Goal: Information Seeking & Learning: Find specific page/section

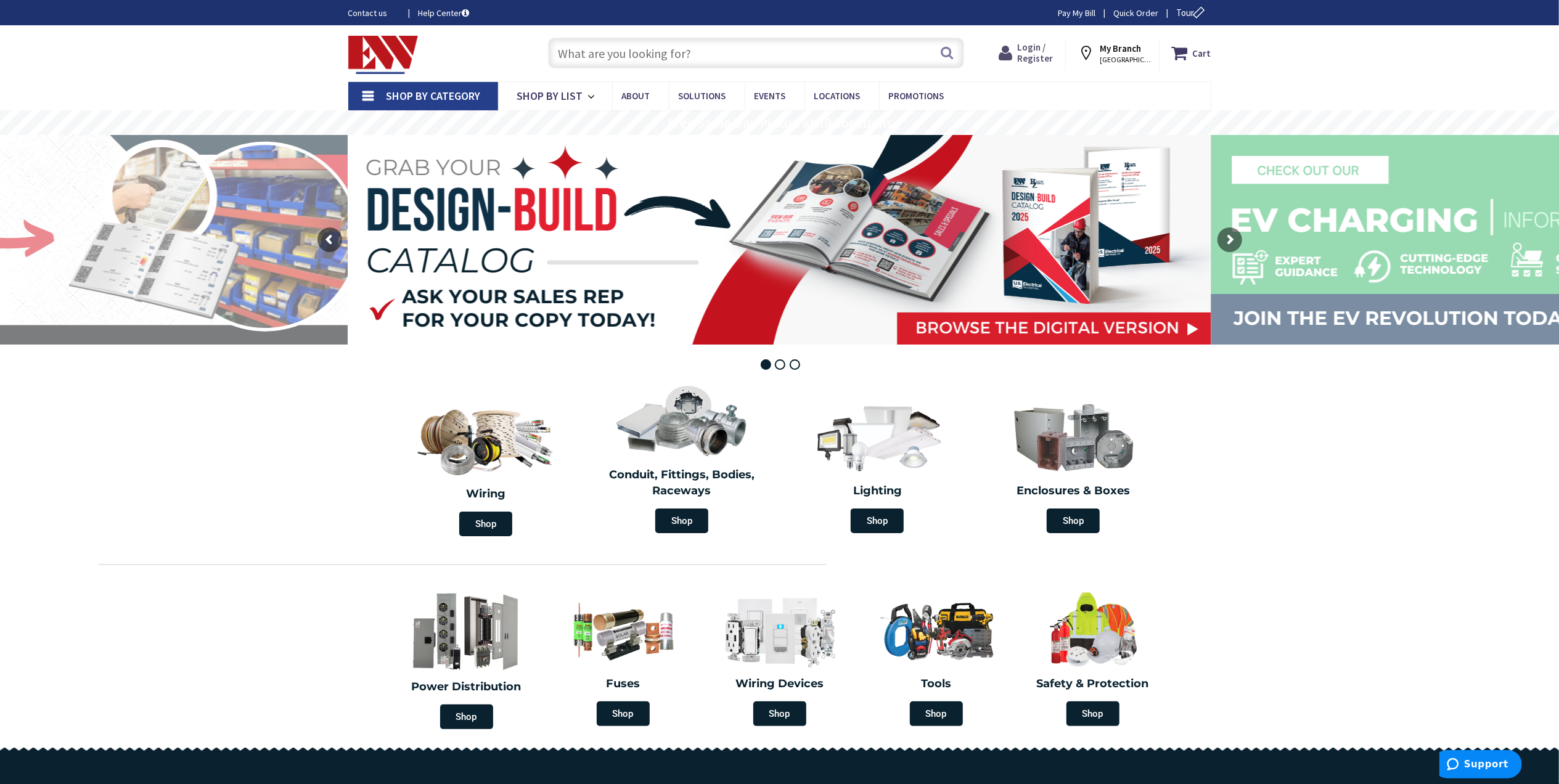
click at [1032, 48] on span "Login / Register" at bounding box center [1035, 53] width 36 height 23
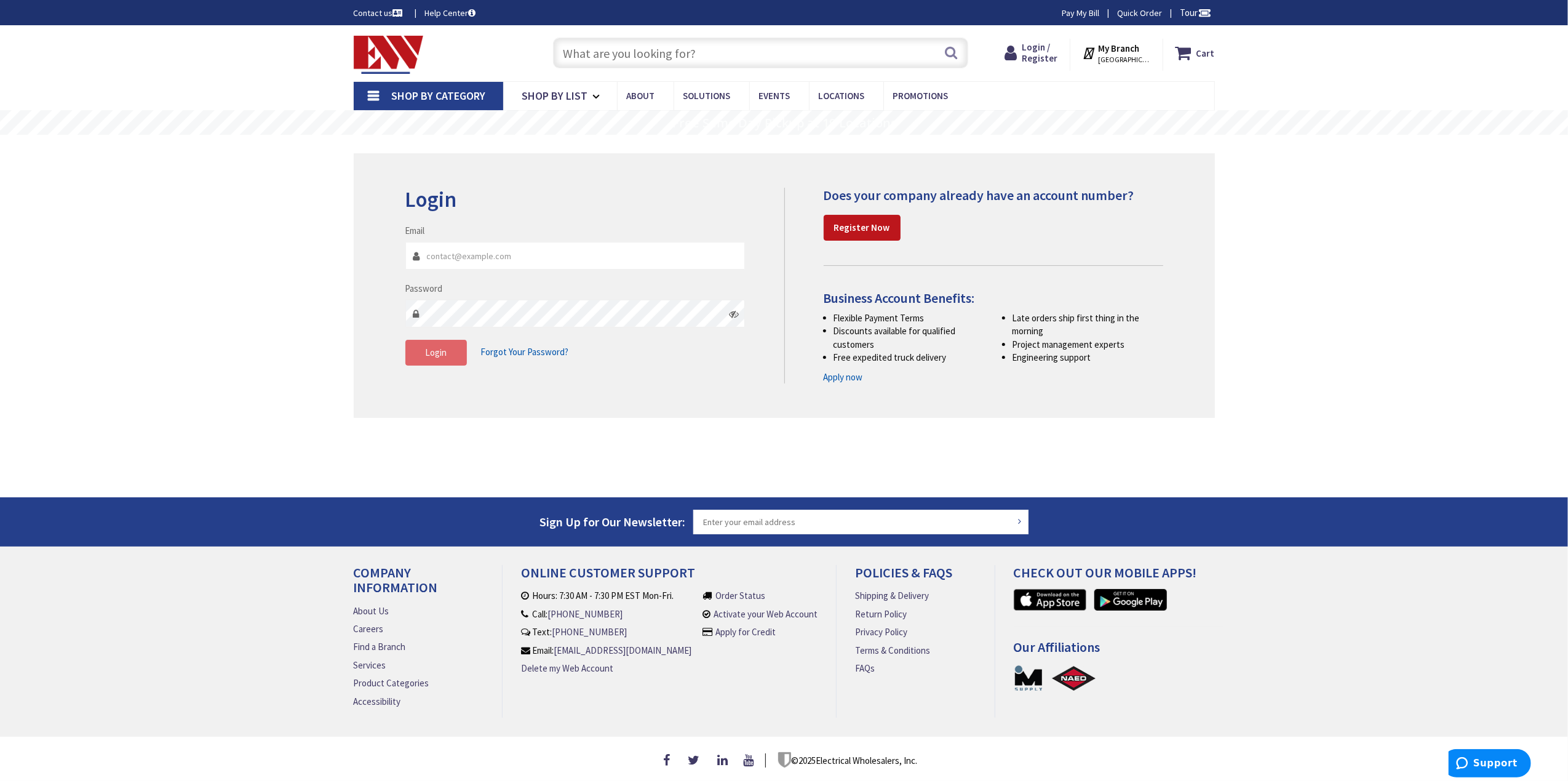
type input "[EMAIL_ADDRESS][DOMAIN_NAME]"
click at [423, 352] on button "Login" at bounding box center [436, 352] width 62 height 26
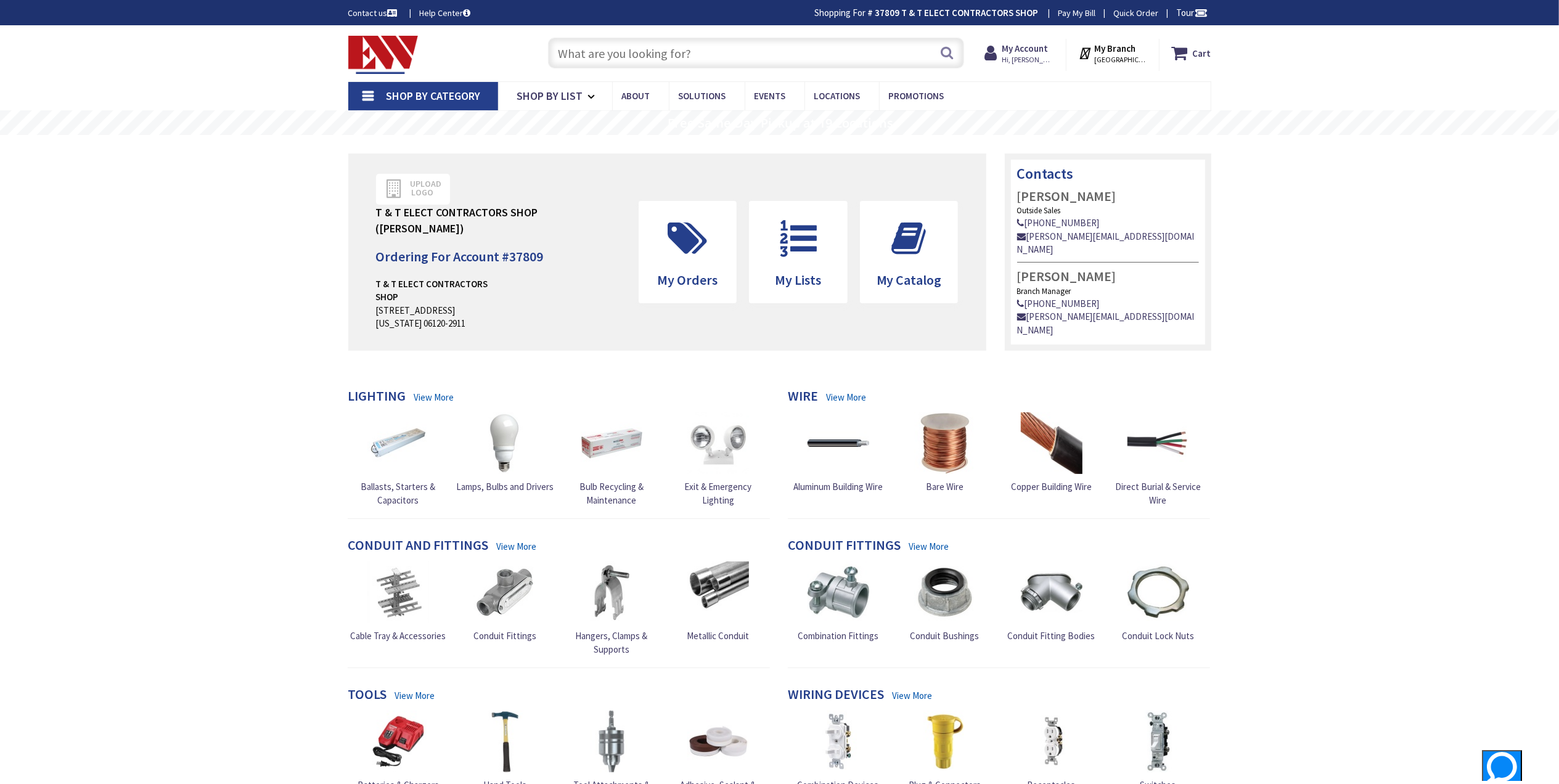
click at [672, 62] on input "text" at bounding box center [756, 53] width 416 height 31
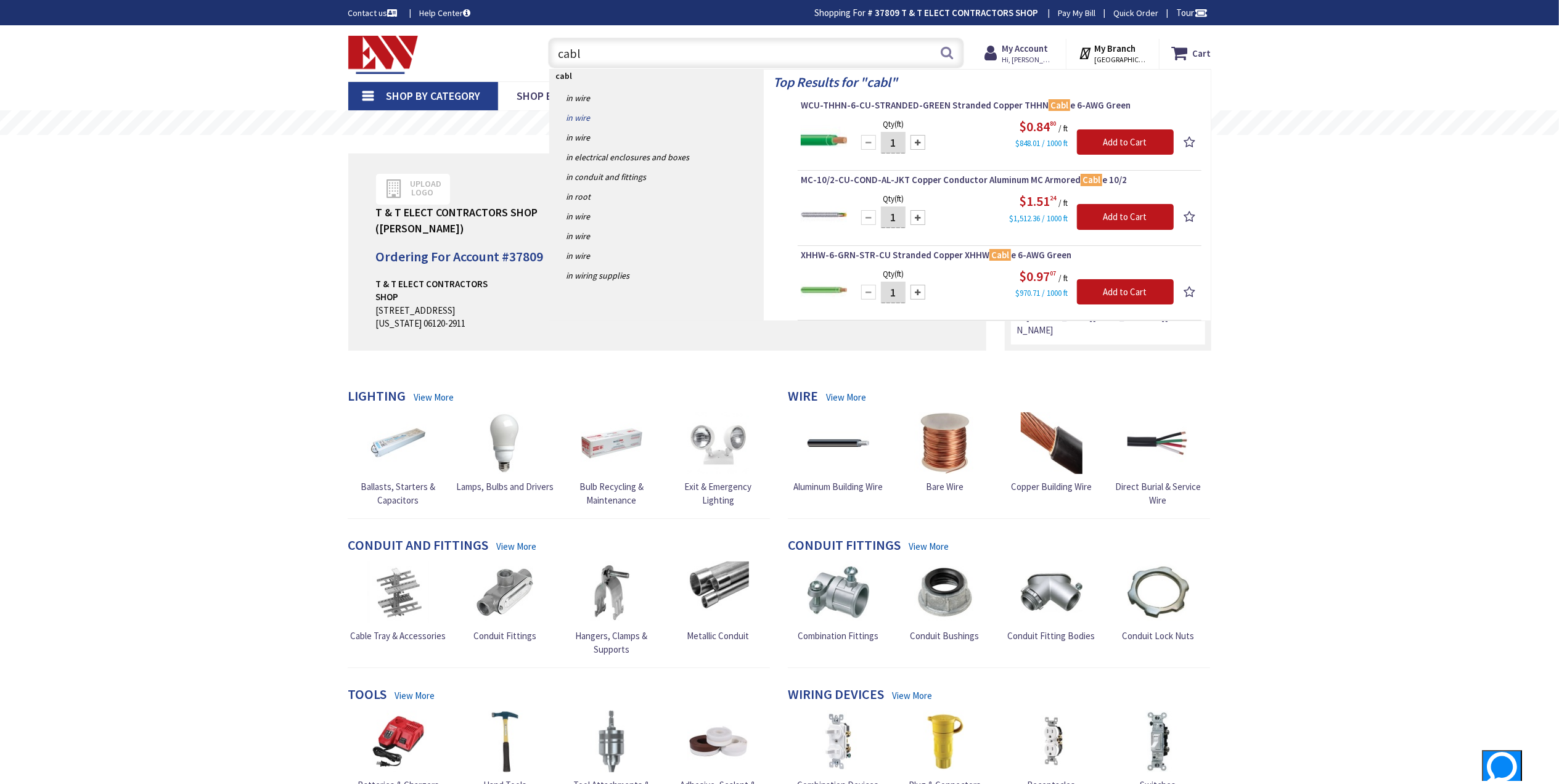
type input "cable"
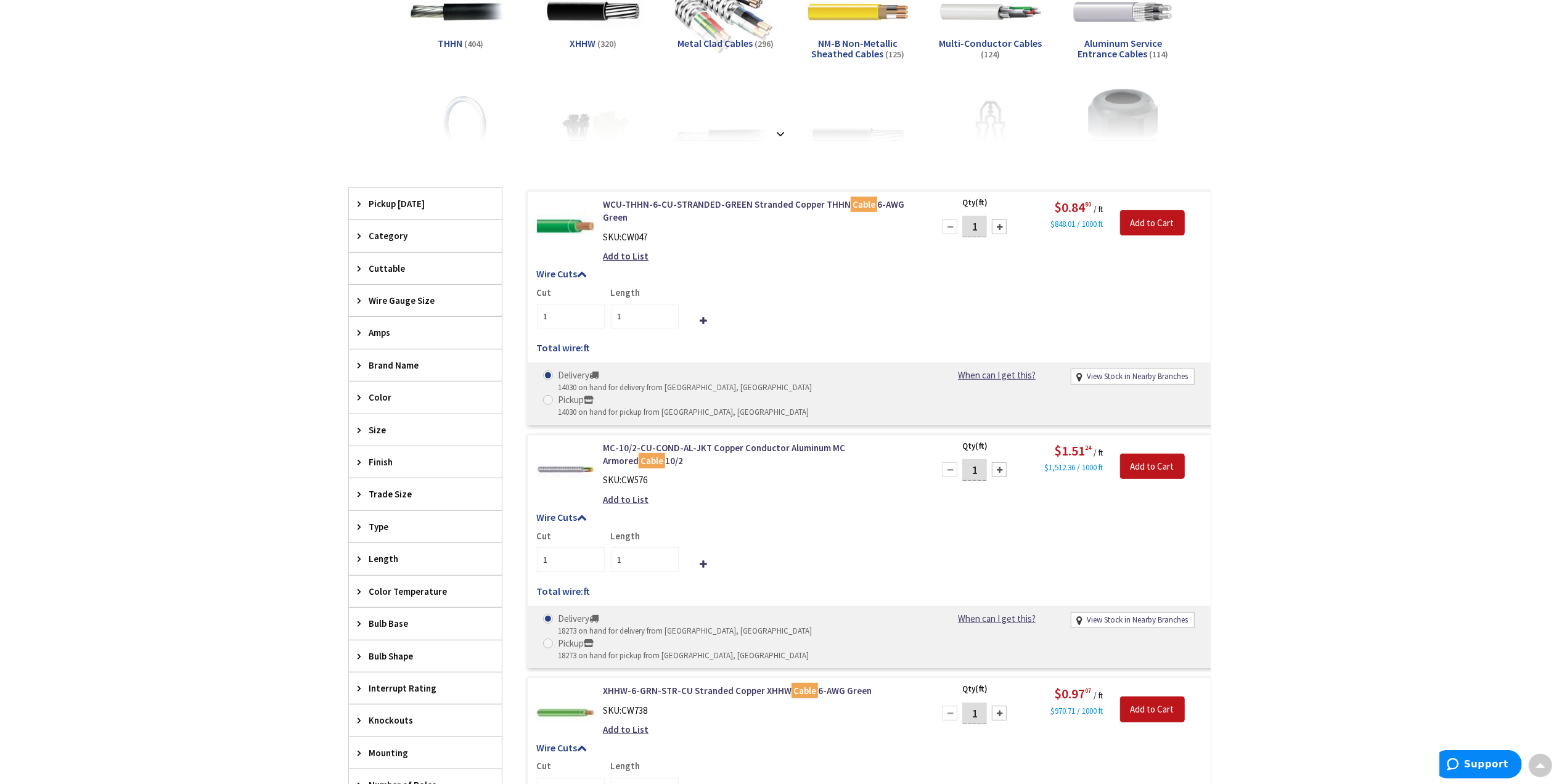
scroll to position [1, 0]
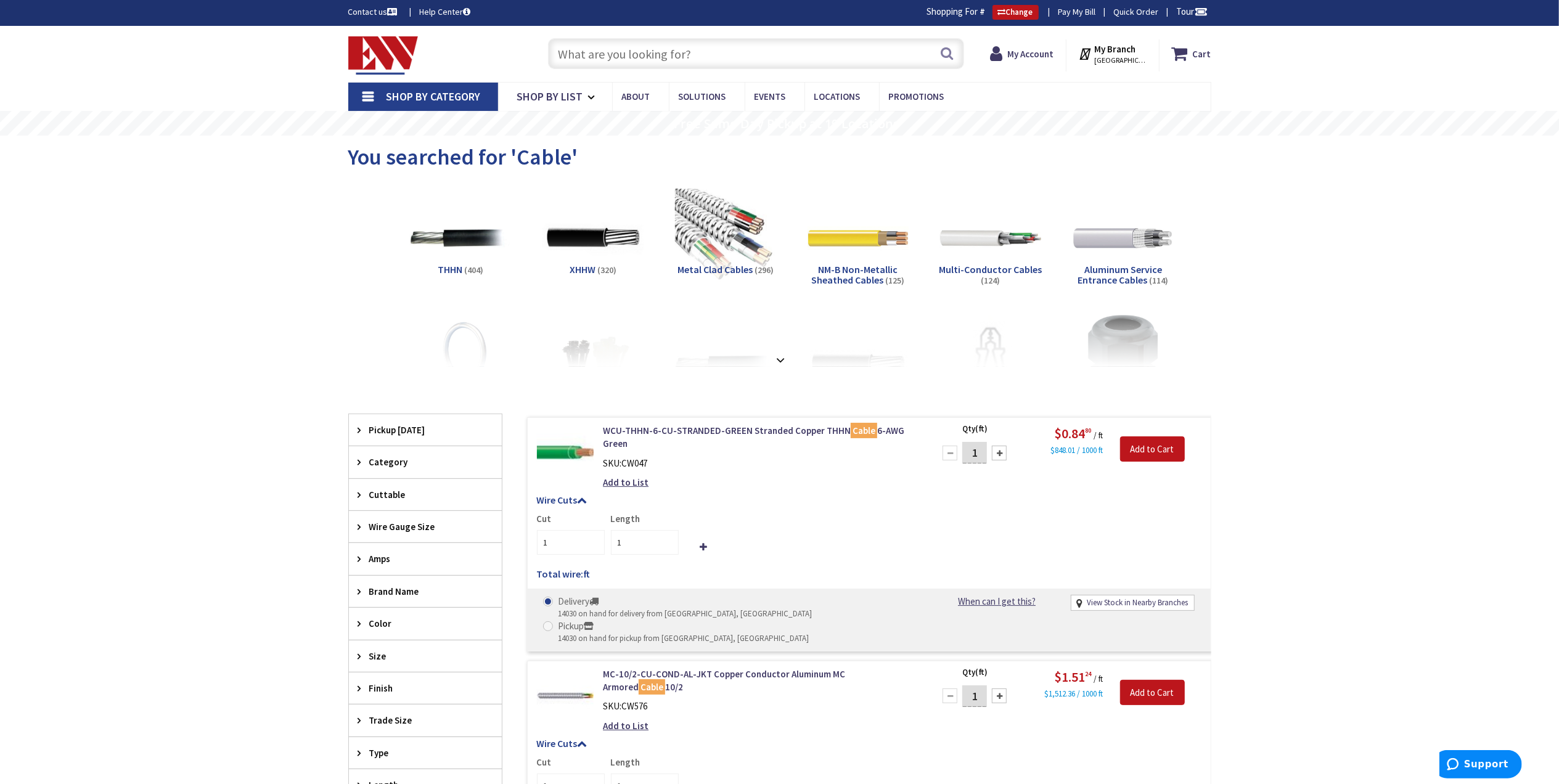
click at [604, 65] on input "text" at bounding box center [756, 53] width 416 height 31
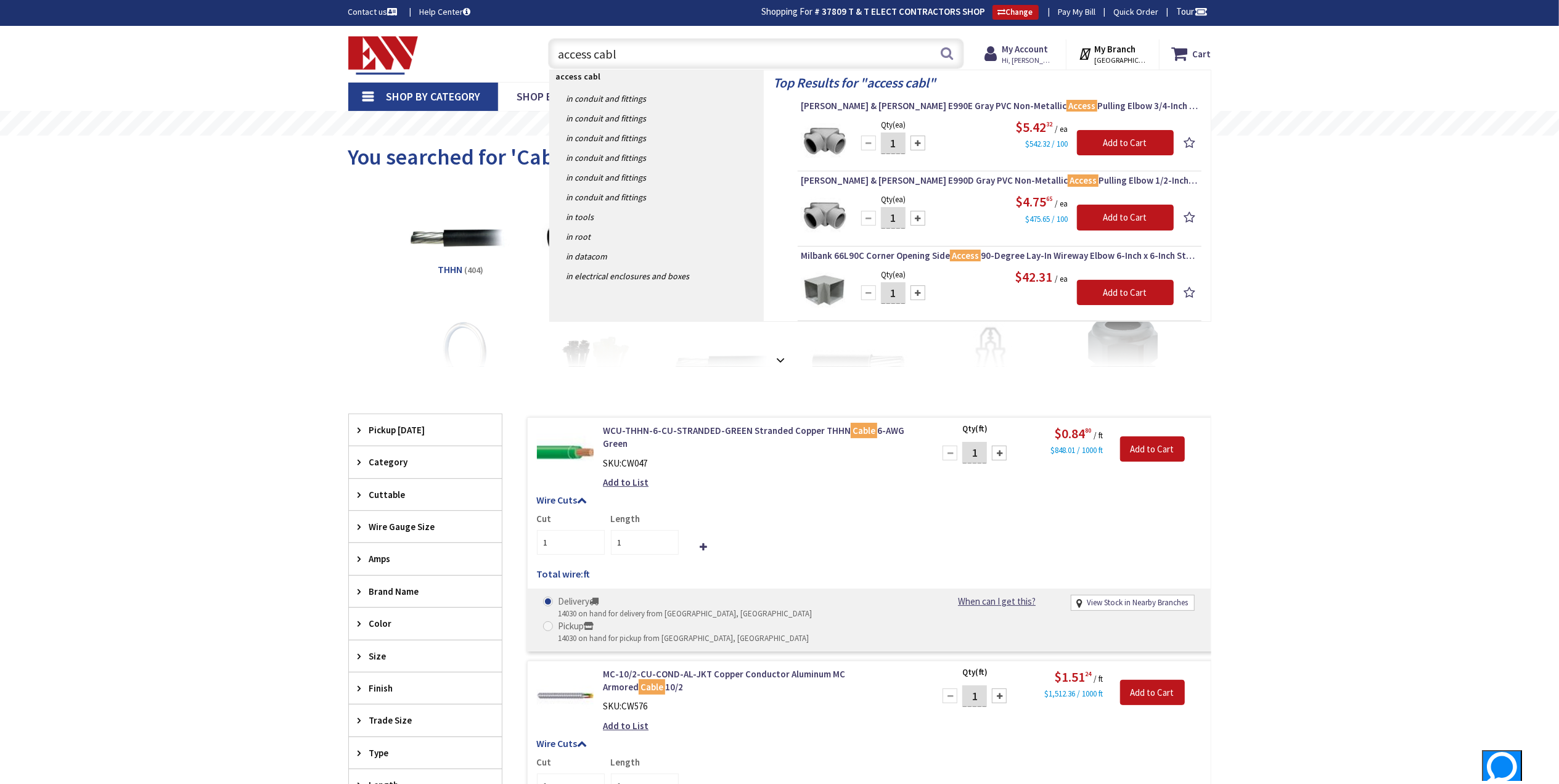
type input "access cable"
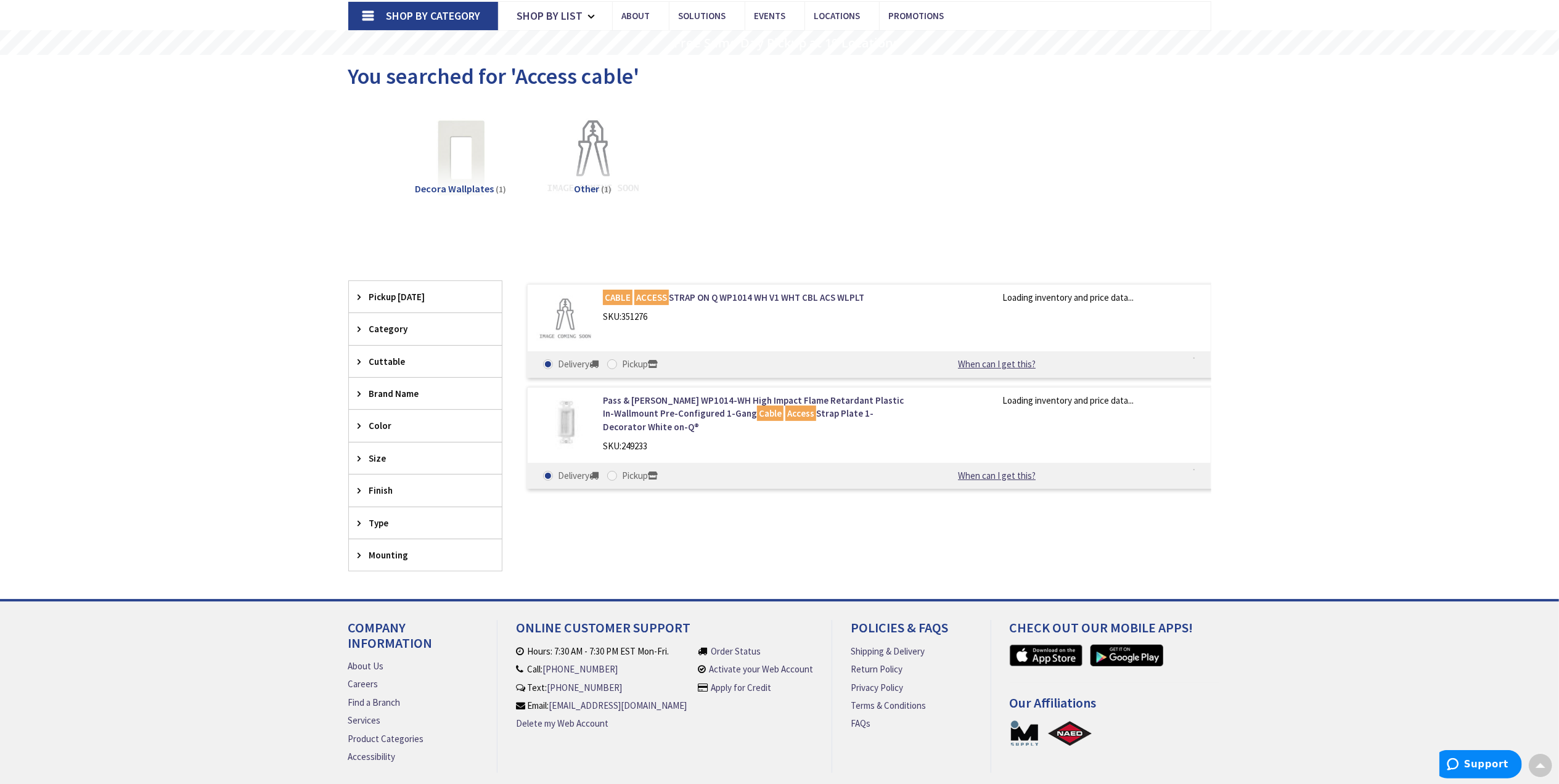
scroll to position [85, 0]
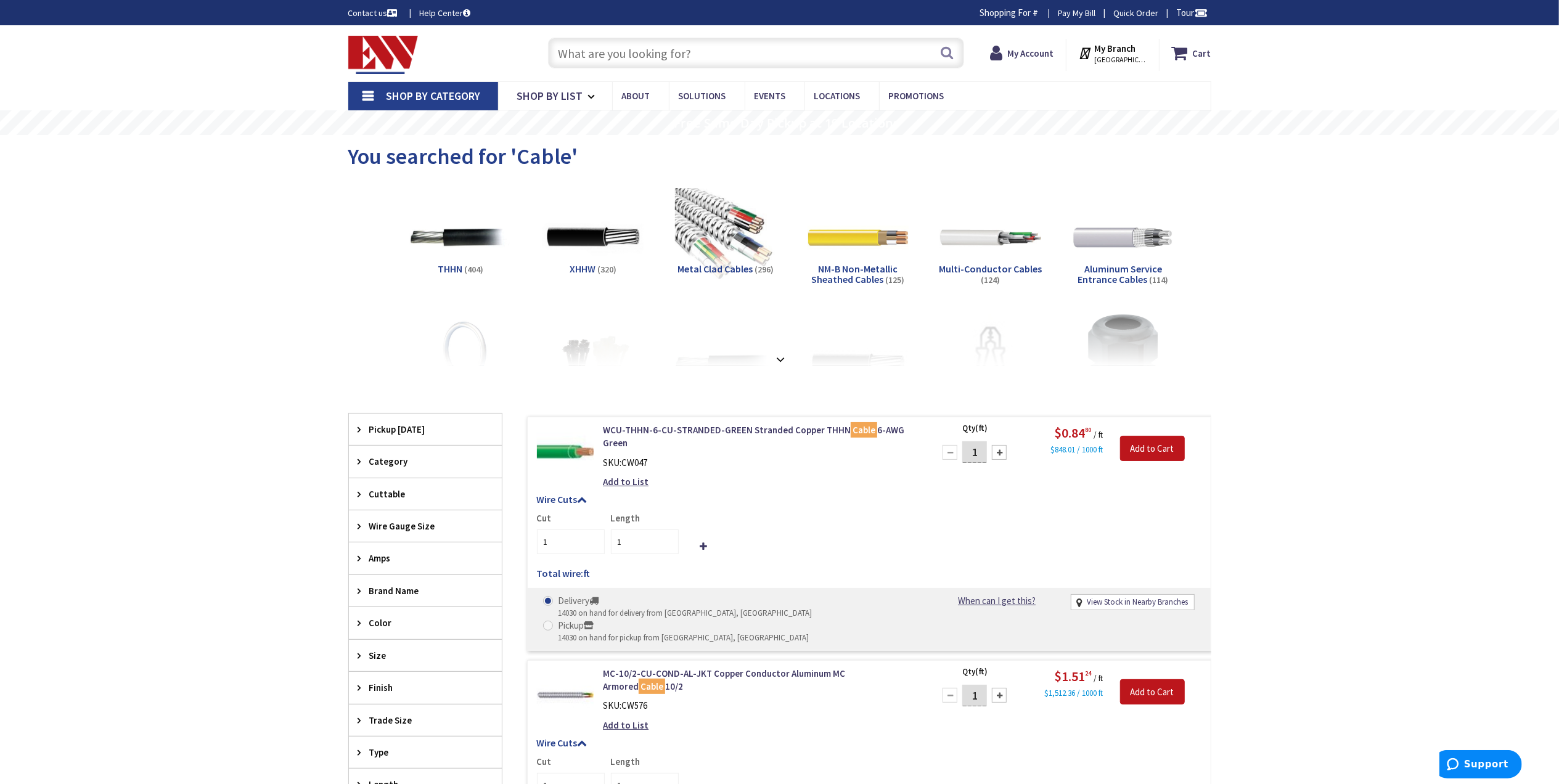
click at [659, 53] on input "text" at bounding box center [756, 53] width 416 height 31
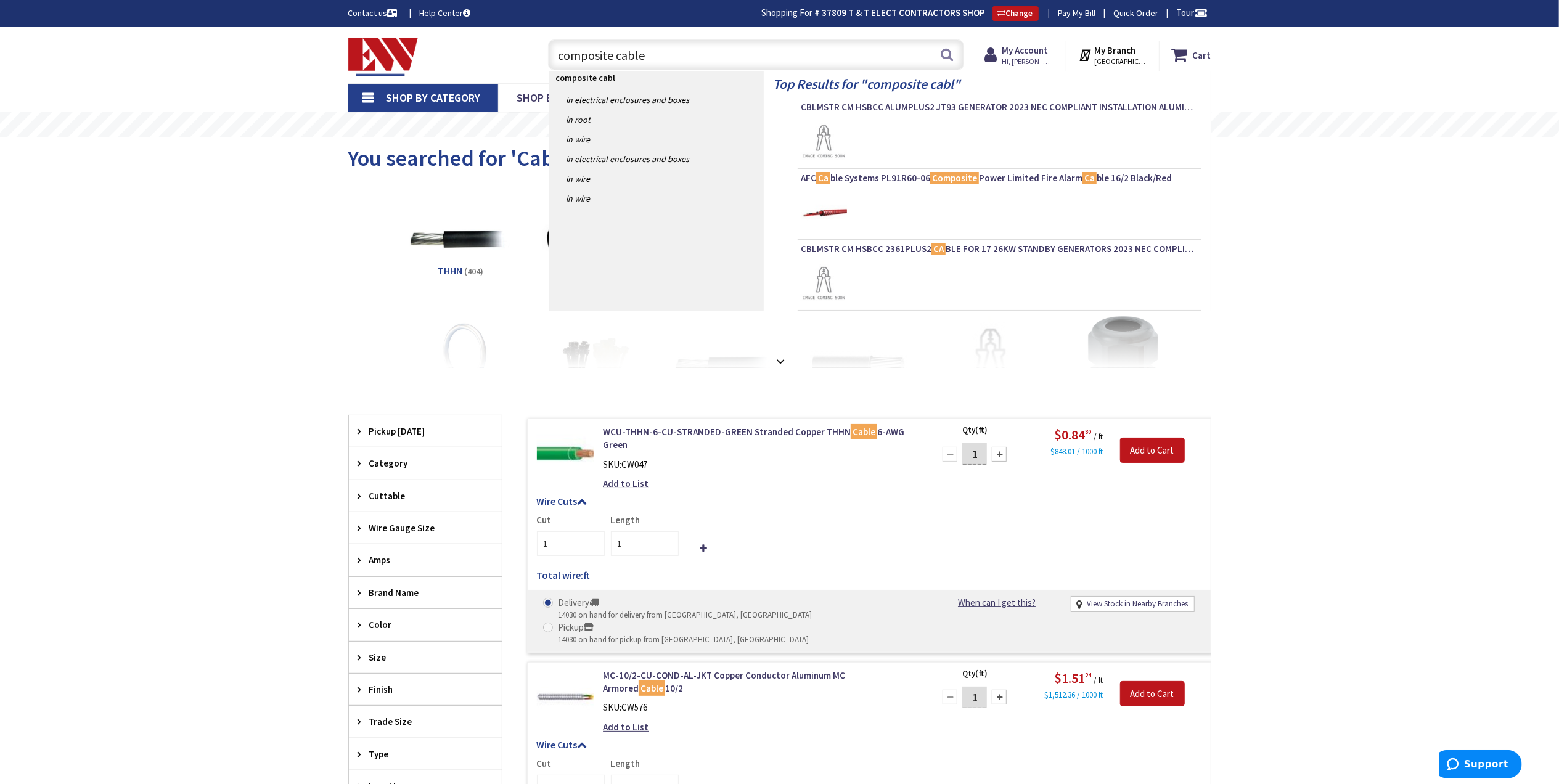
type input "composite cables"
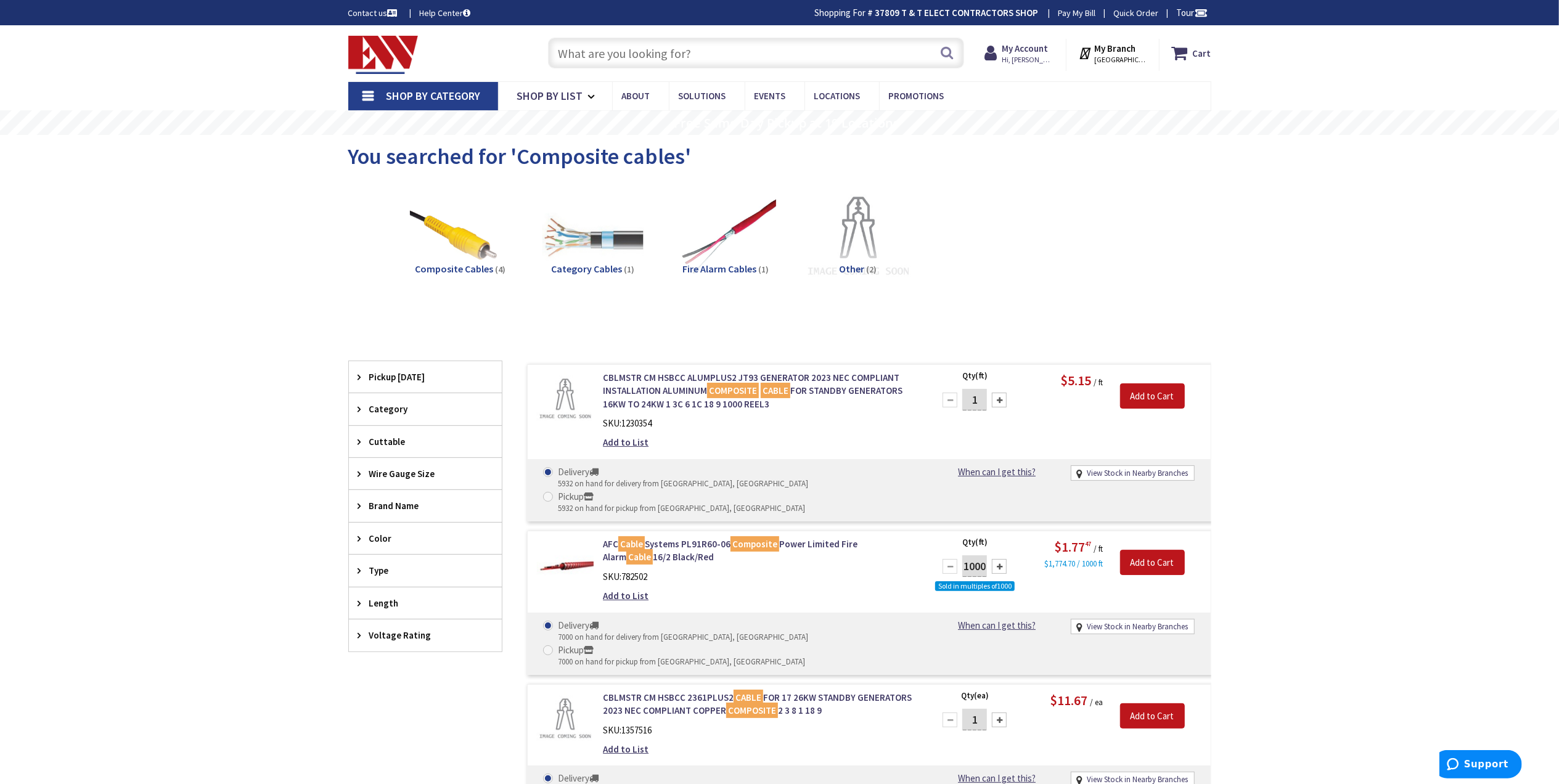
click at [851, 254] on img at bounding box center [858, 237] width 112 height 112
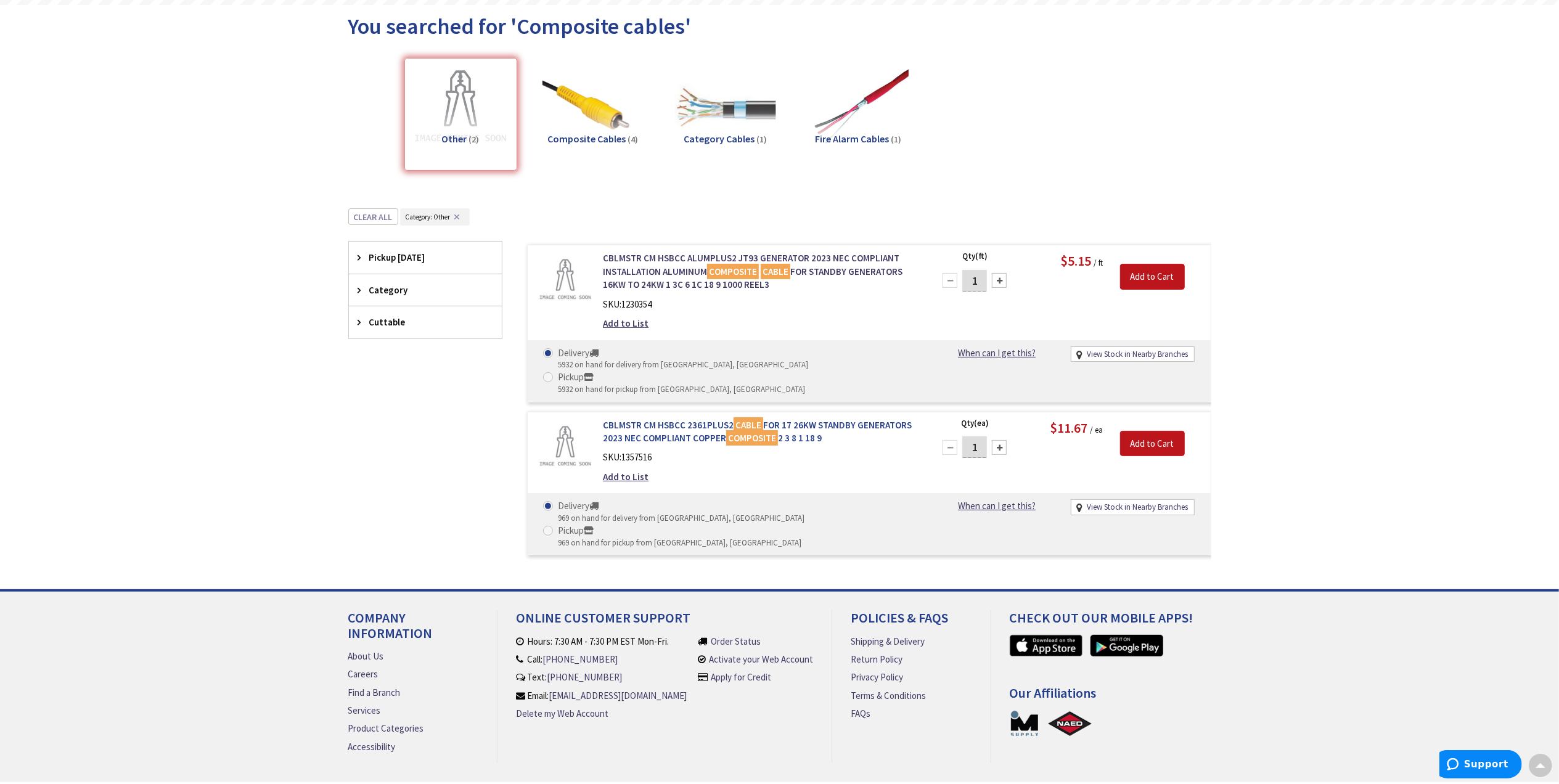
scroll to position [50, 0]
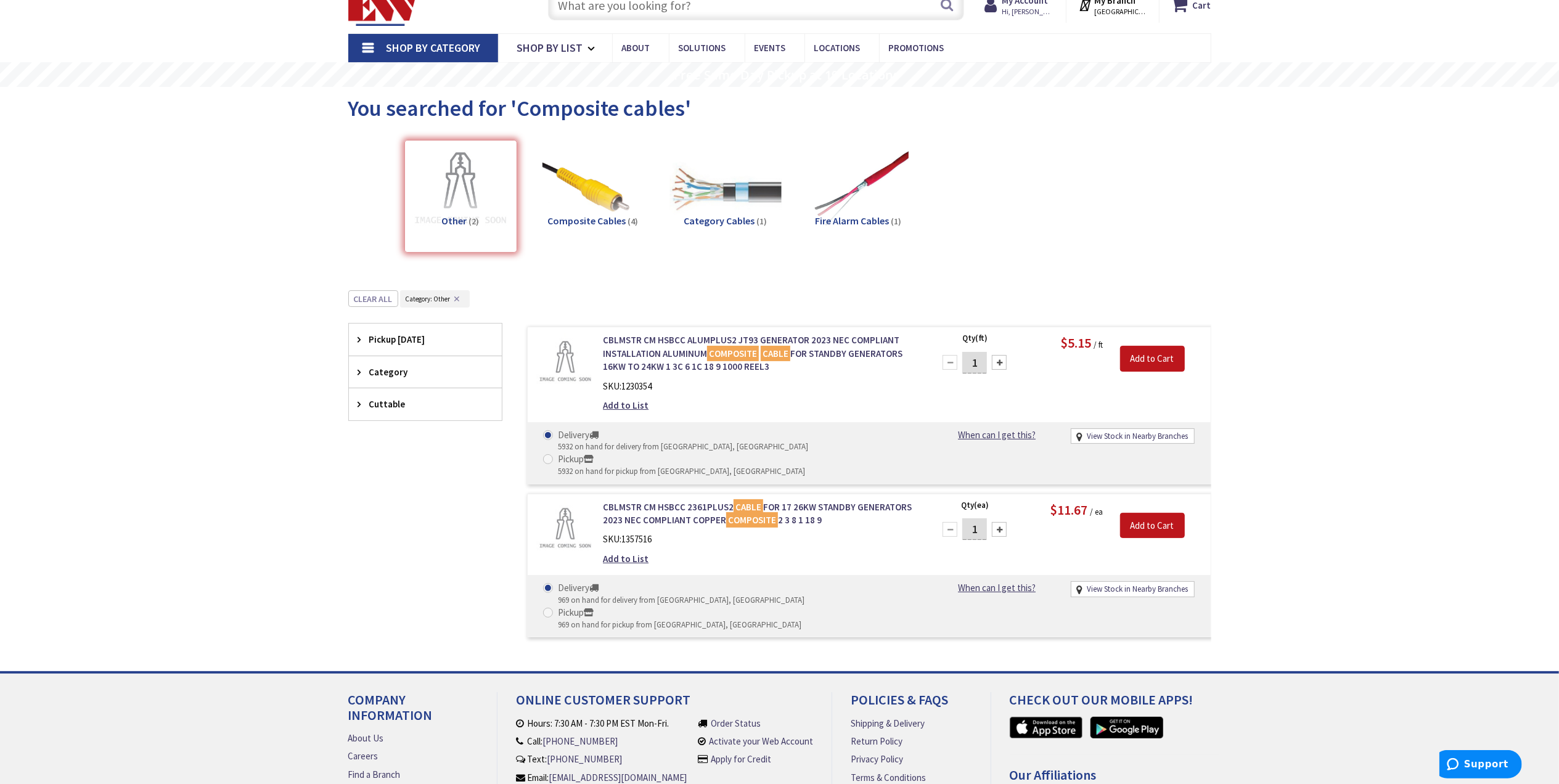
click at [716, 211] on img at bounding box center [725, 189] width 112 height 112
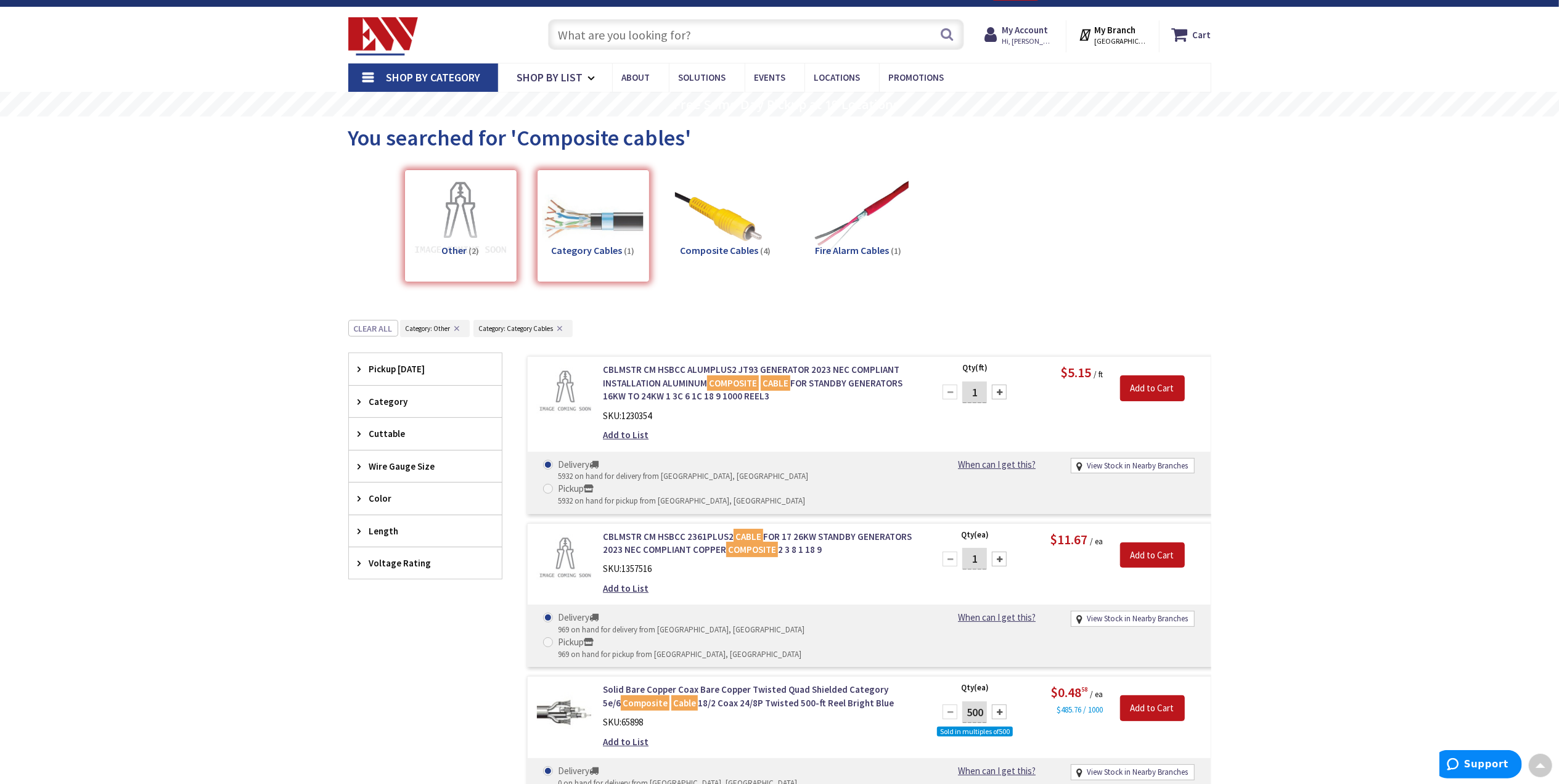
scroll to position [15, 0]
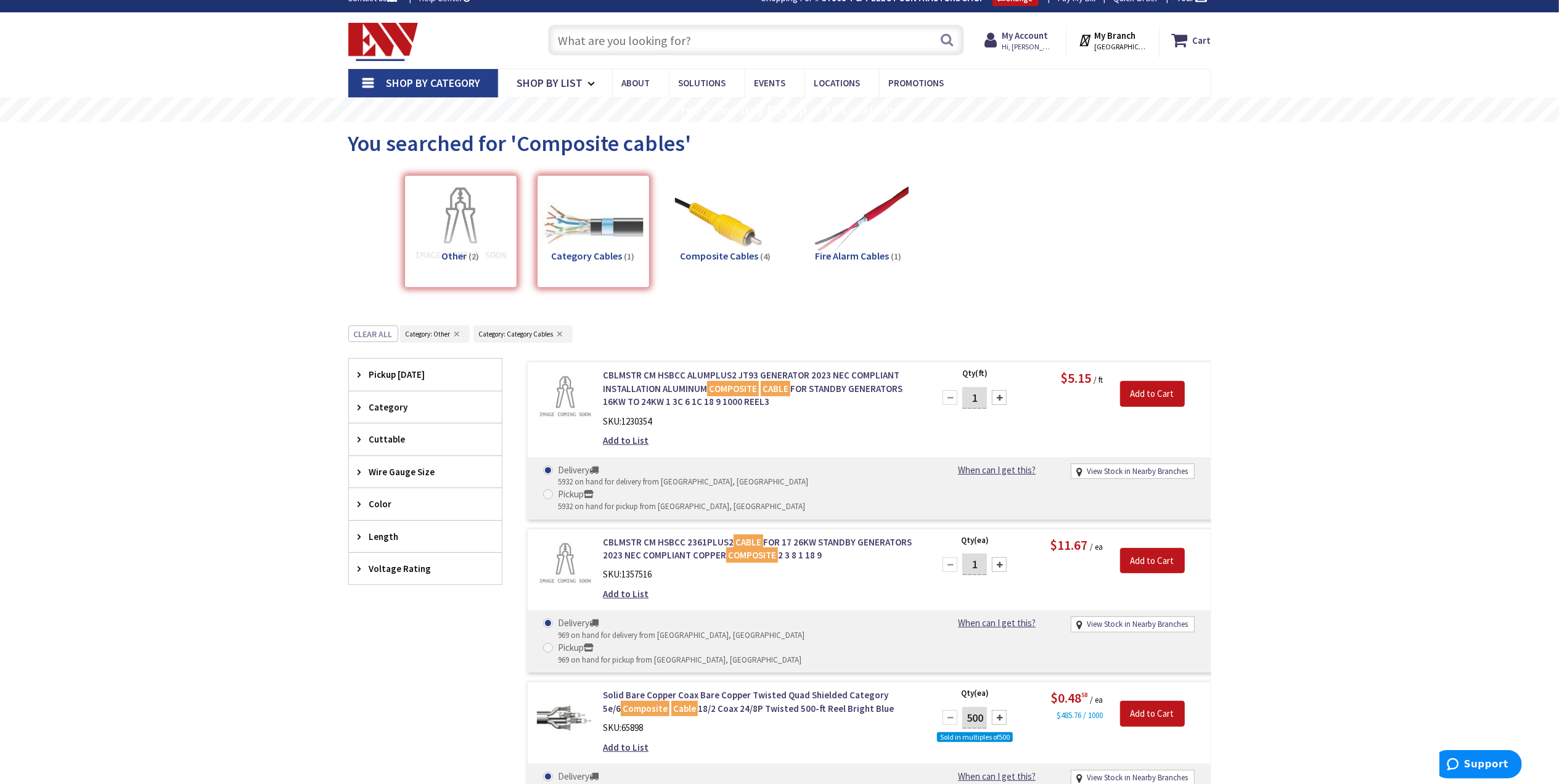
click at [594, 223] on div "Category Cables (1)" at bounding box center [593, 231] width 112 height 112
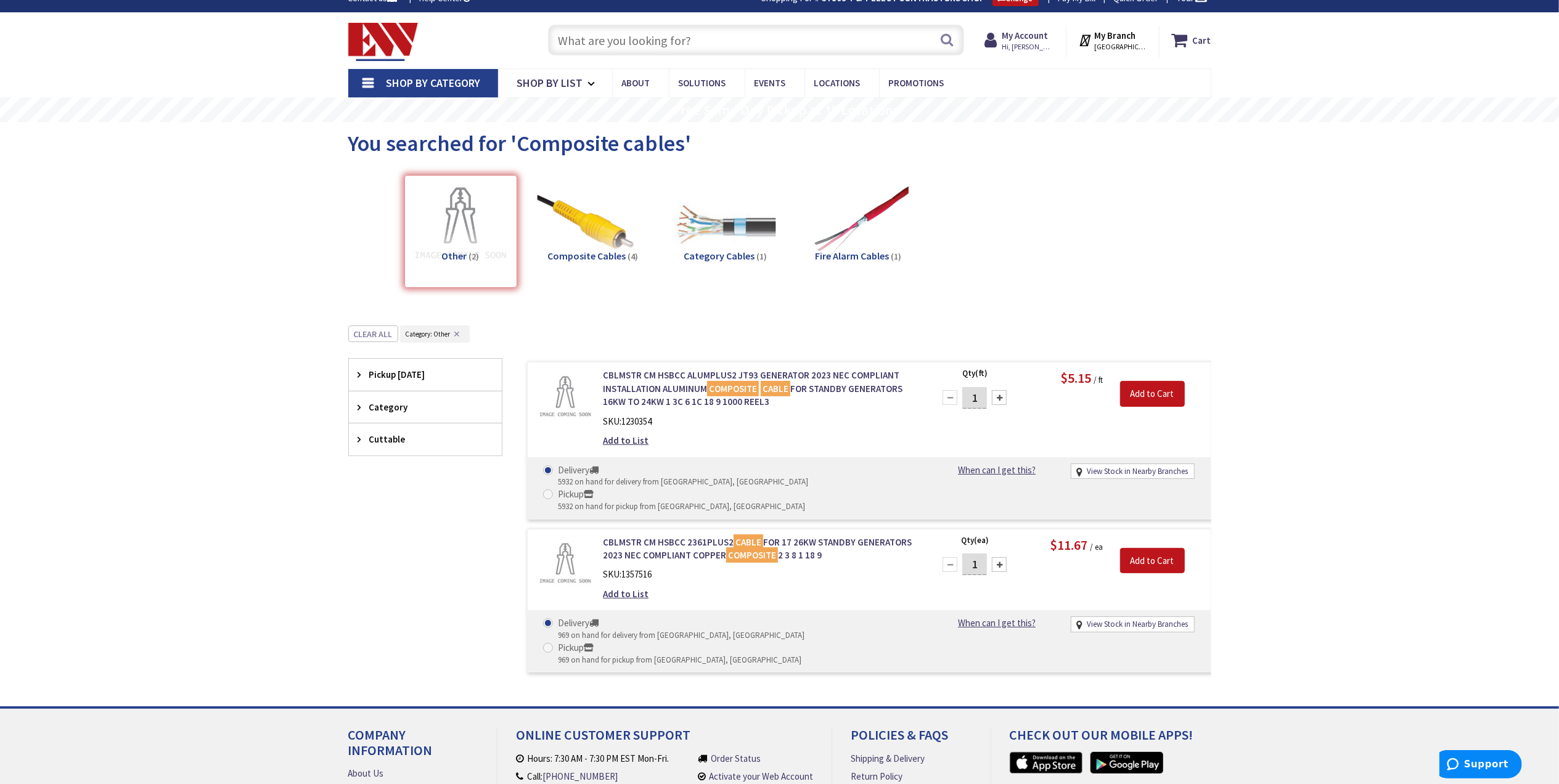
click at [588, 237] on img at bounding box center [592, 224] width 112 height 112
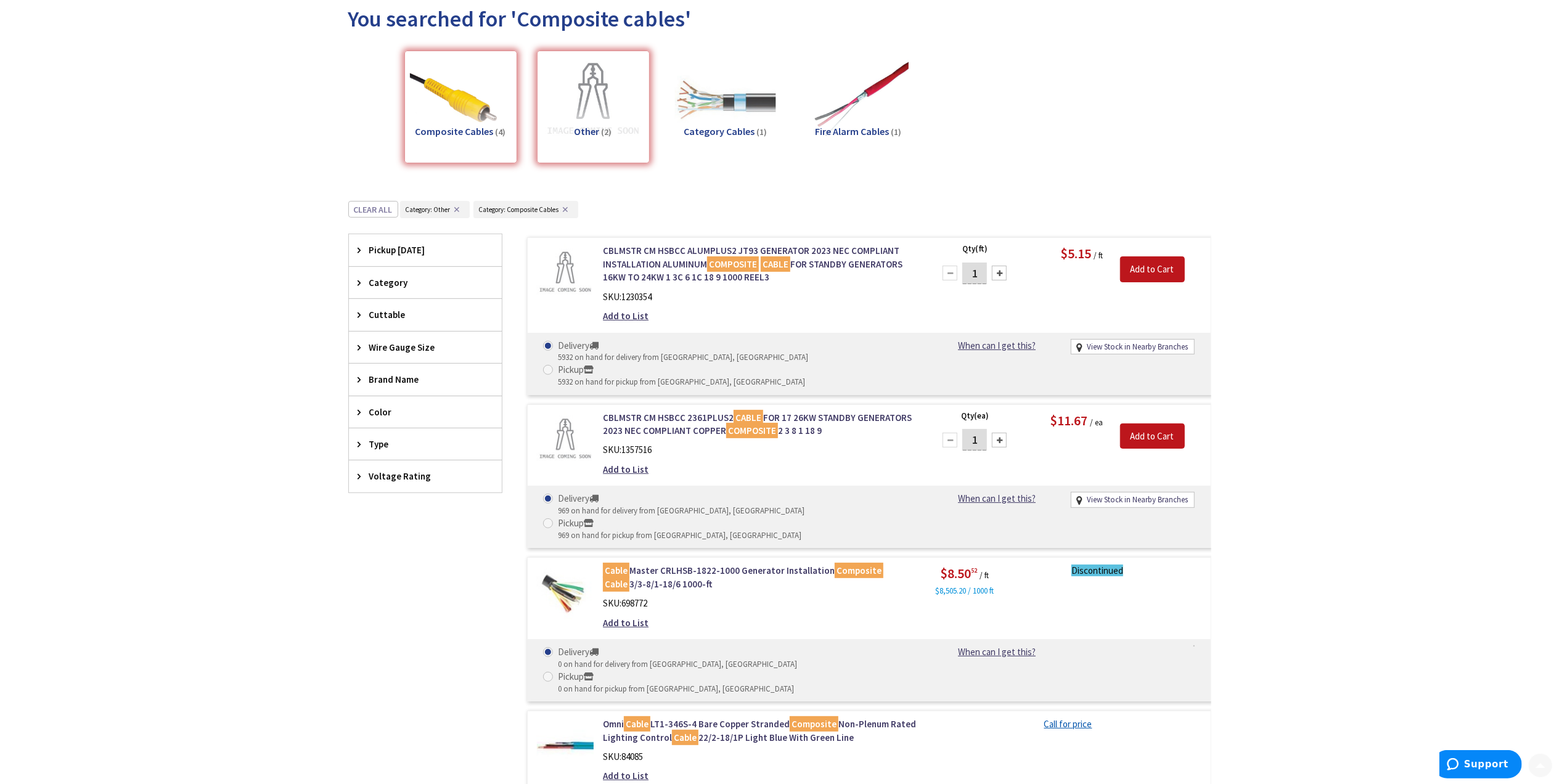
scroll to position [164, 0]
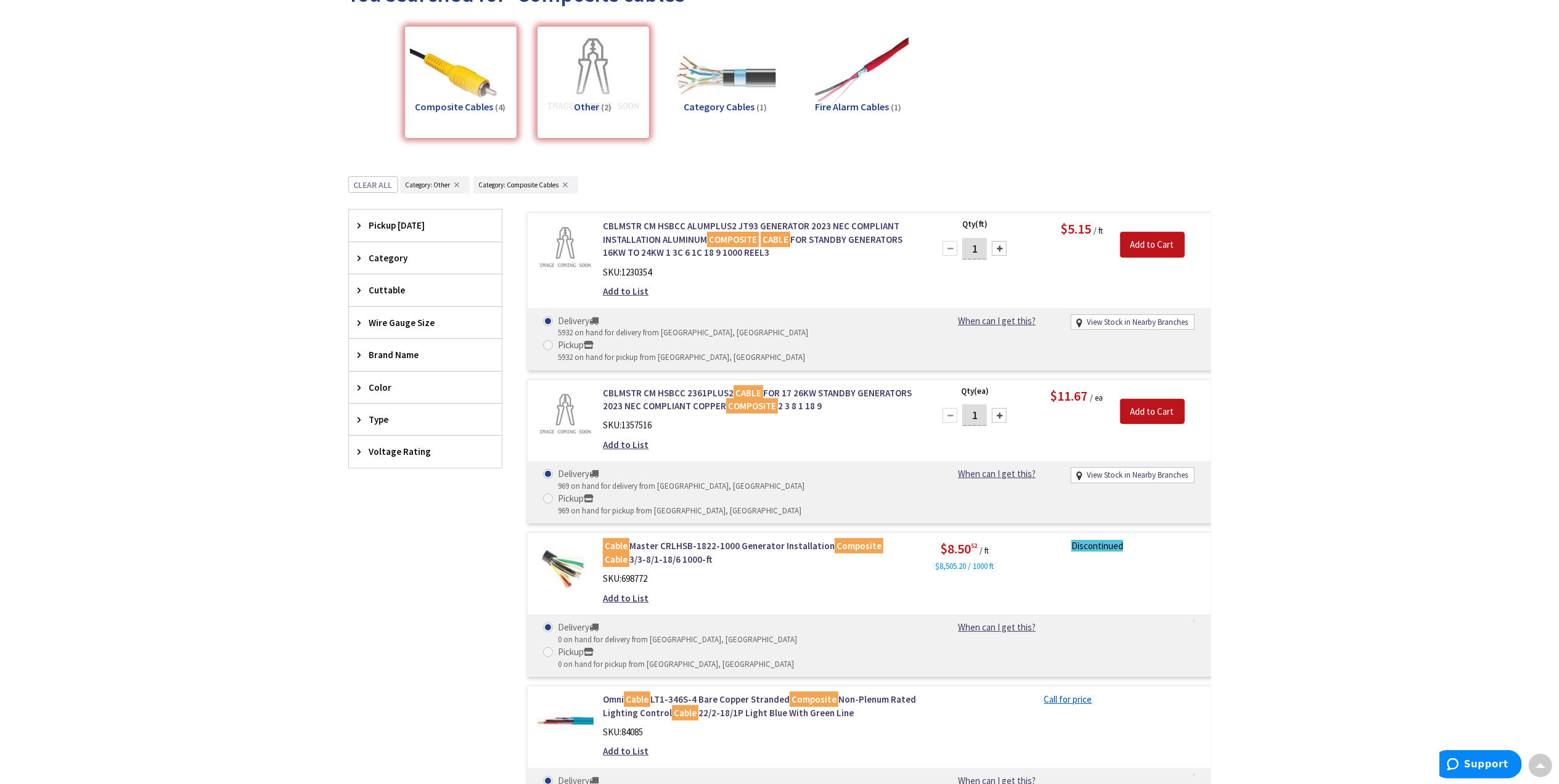
click at [357, 420] on div "Type" at bounding box center [425, 419] width 153 height 31
click at [407, 497] on span "Composite, Plenum Rated" at bounding box center [425, 497] width 153 height 21
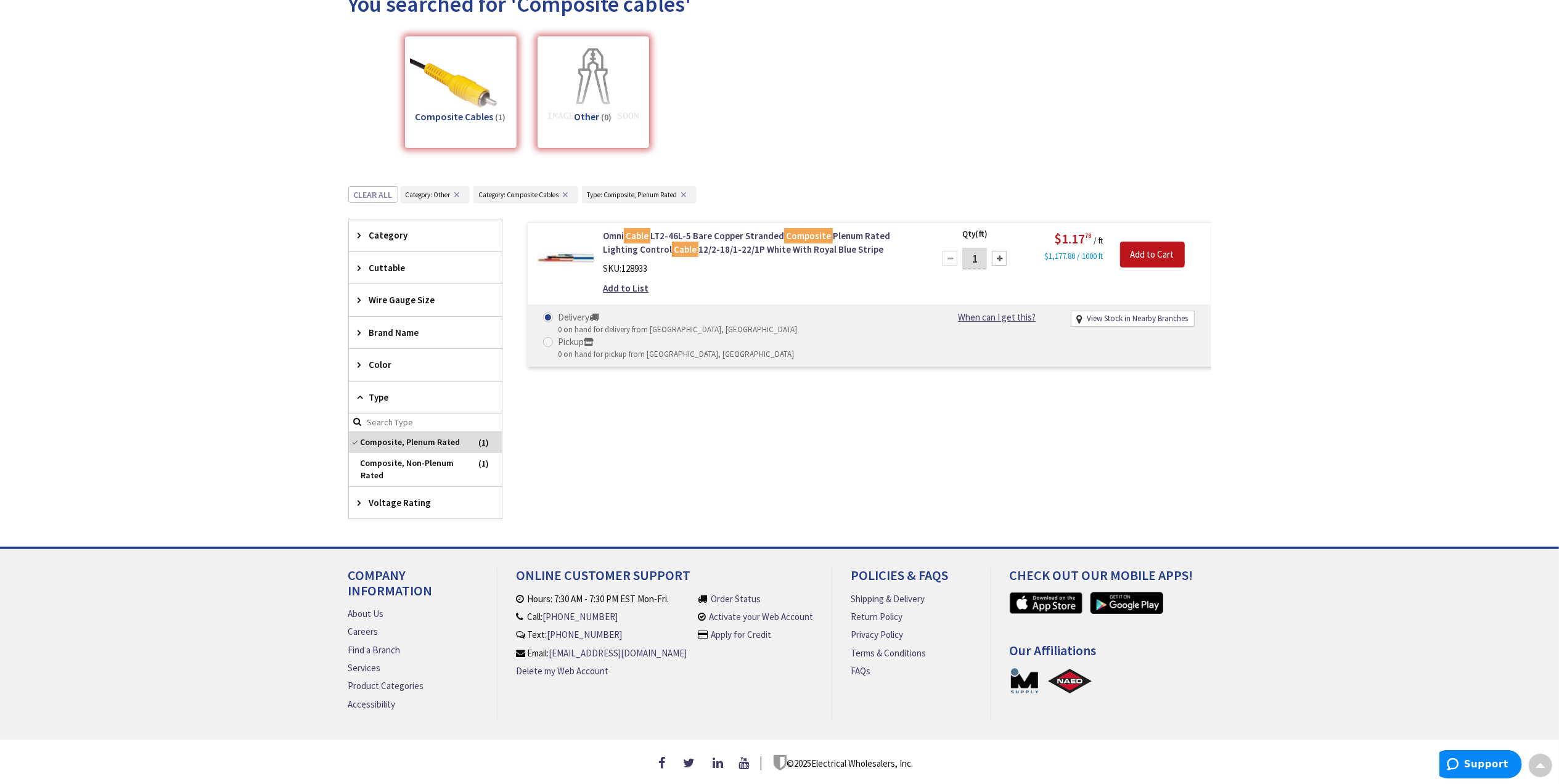
scroll to position [163, 0]
click at [357, 439] on span "Composite, Plenum Rated" at bounding box center [425, 442] width 153 height 21
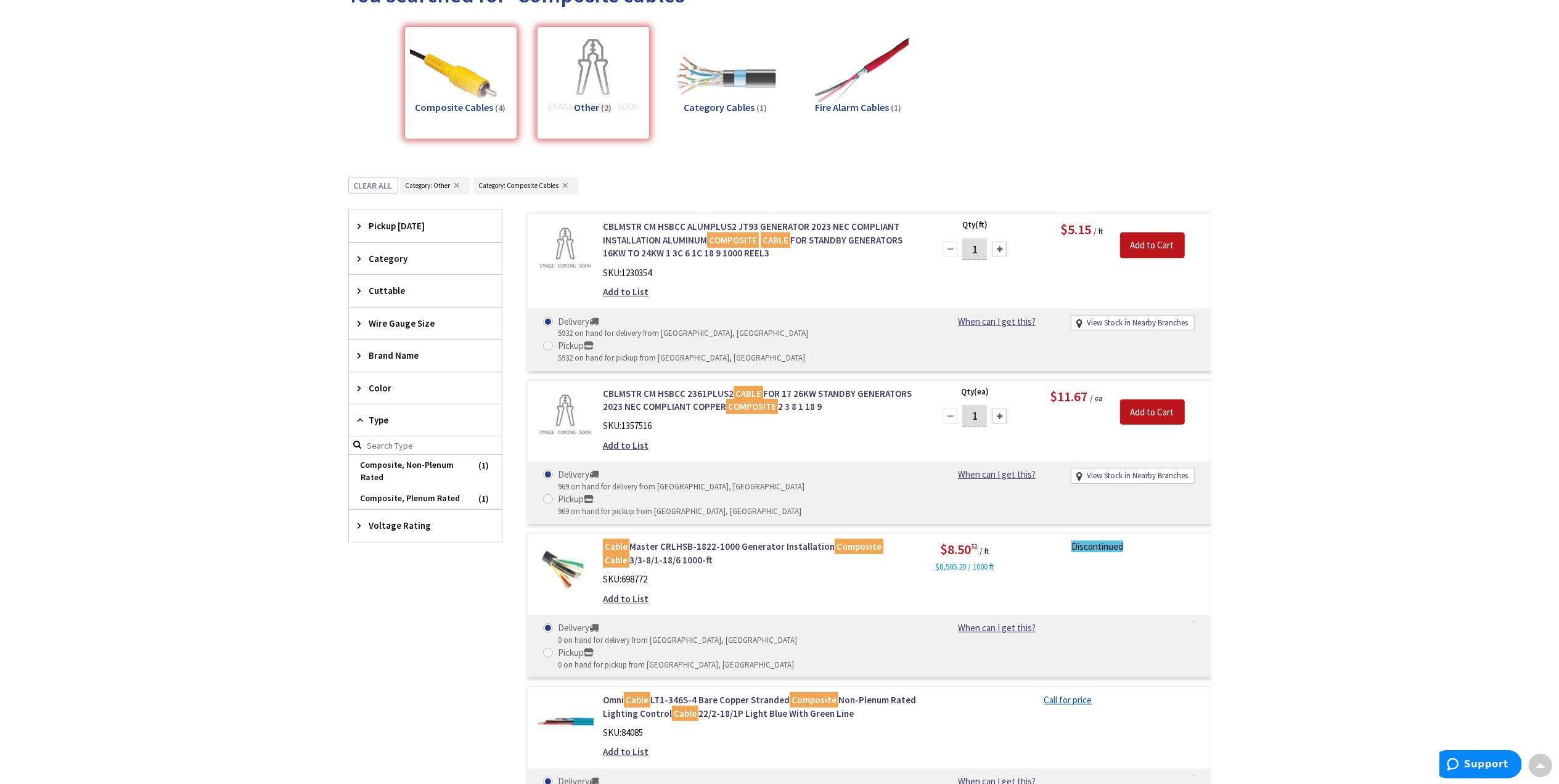
scroll to position [164, 0]
click at [374, 476] on span "Composite, Non-Plenum Rated" at bounding box center [425, 470] width 153 height 33
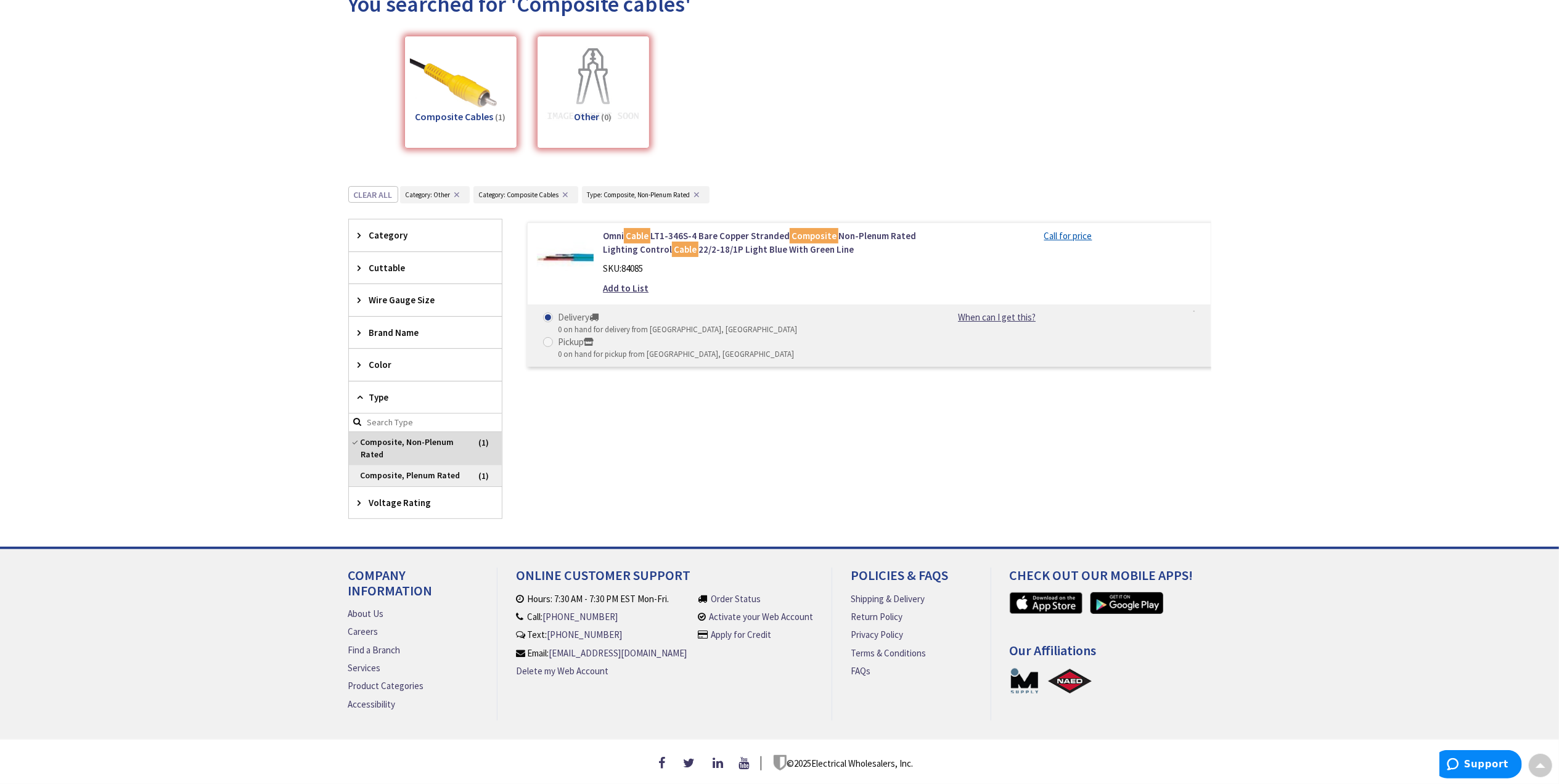
scroll to position [163, 0]
click at [377, 472] on span "Composite, Plenum Rated" at bounding box center [425, 475] width 153 height 21
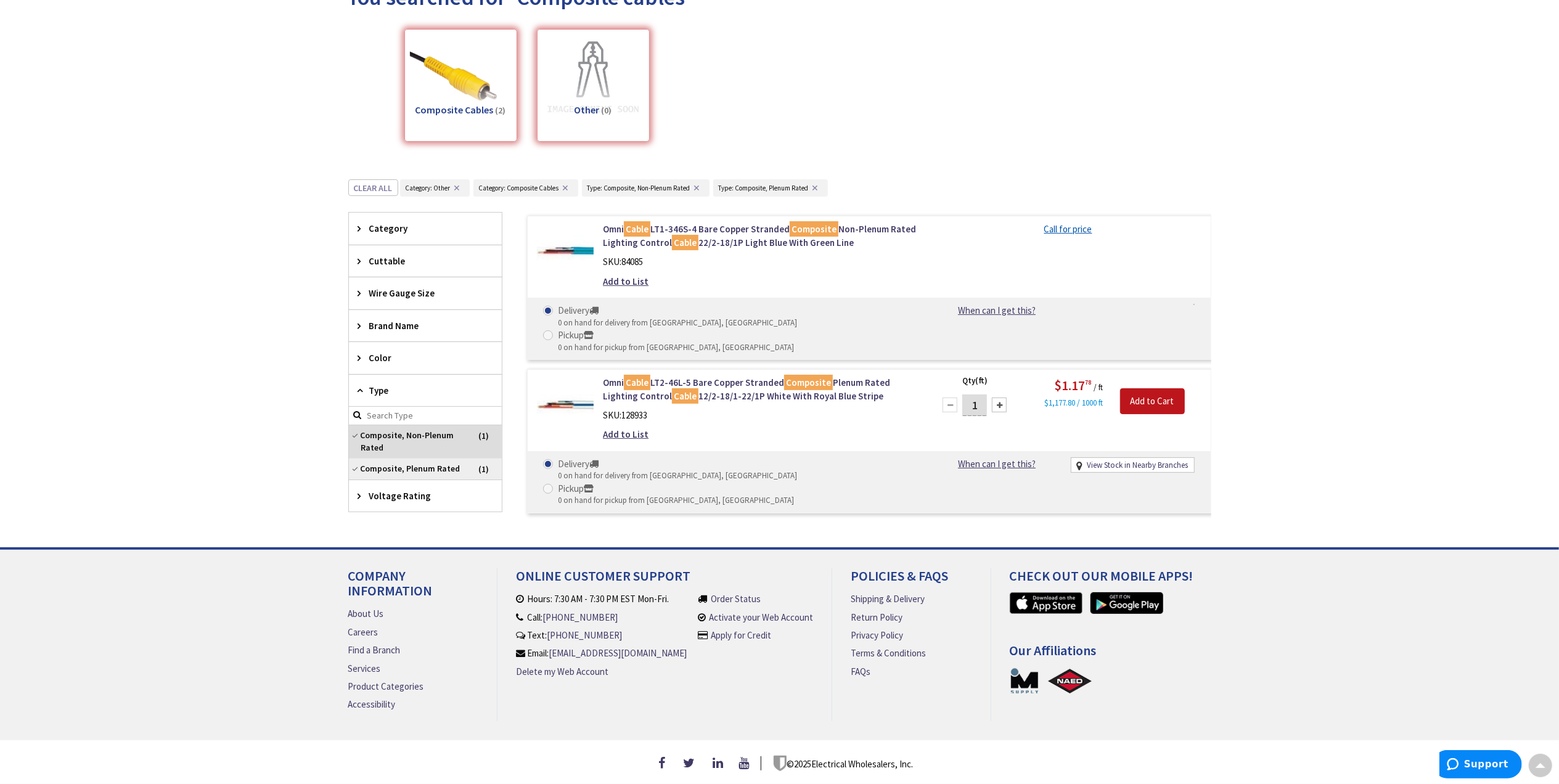
drag, startPoint x: 389, startPoint y: 437, endPoint x: 384, endPoint y: 444, distance: 8.6
click at [389, 438] on span "Composite, Non-Plenum Rated" at bounding box center [425, 442] width 153 height 33
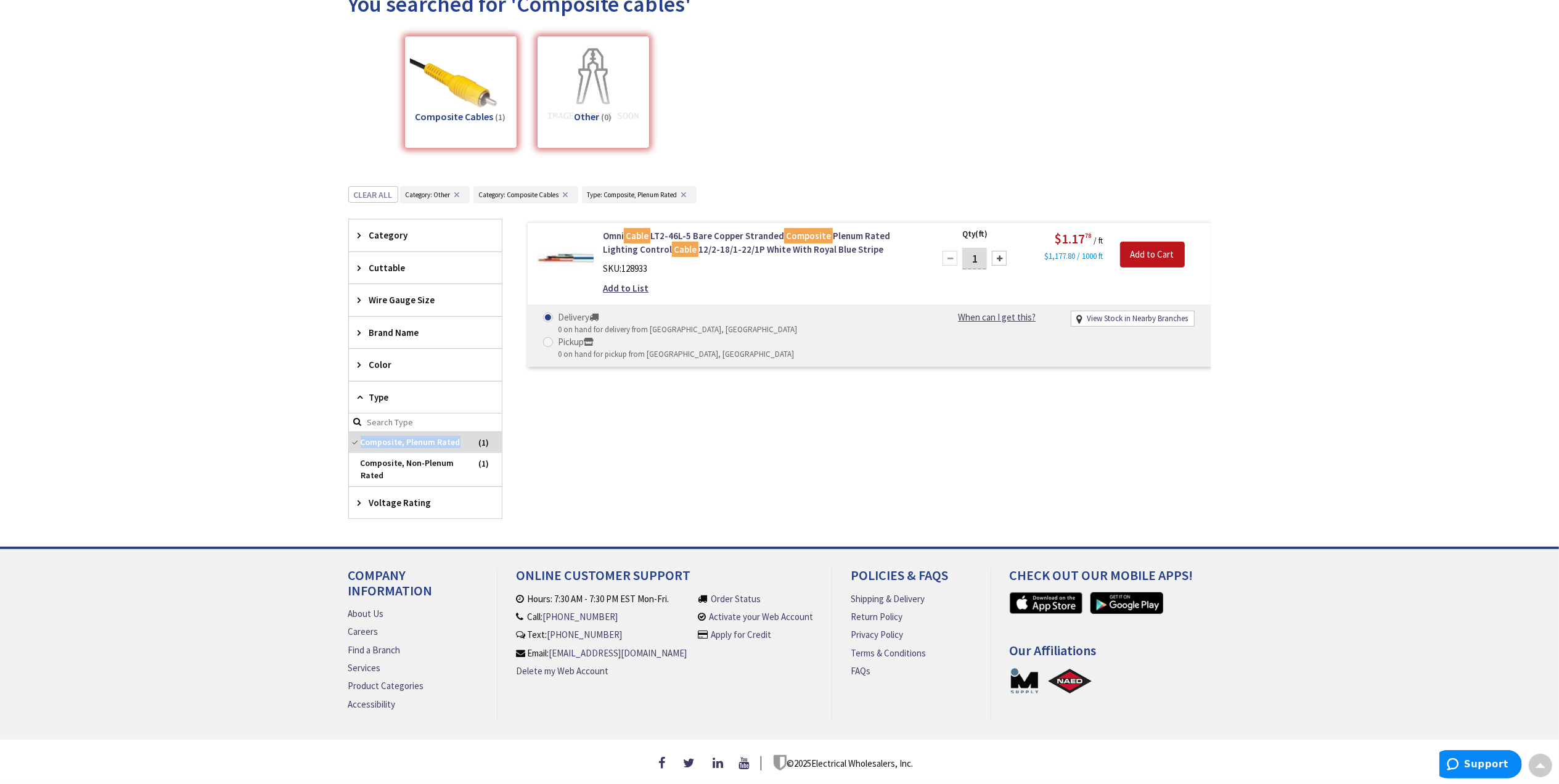
drag, startPoint x: 357, startPoint y: 436, endPoint x: 347, endPoint y: 441, distance: 11.2
click at [357, 435] on span "Composite, Plenum Rated" at bounding box center [425, 442] width 153 height 21
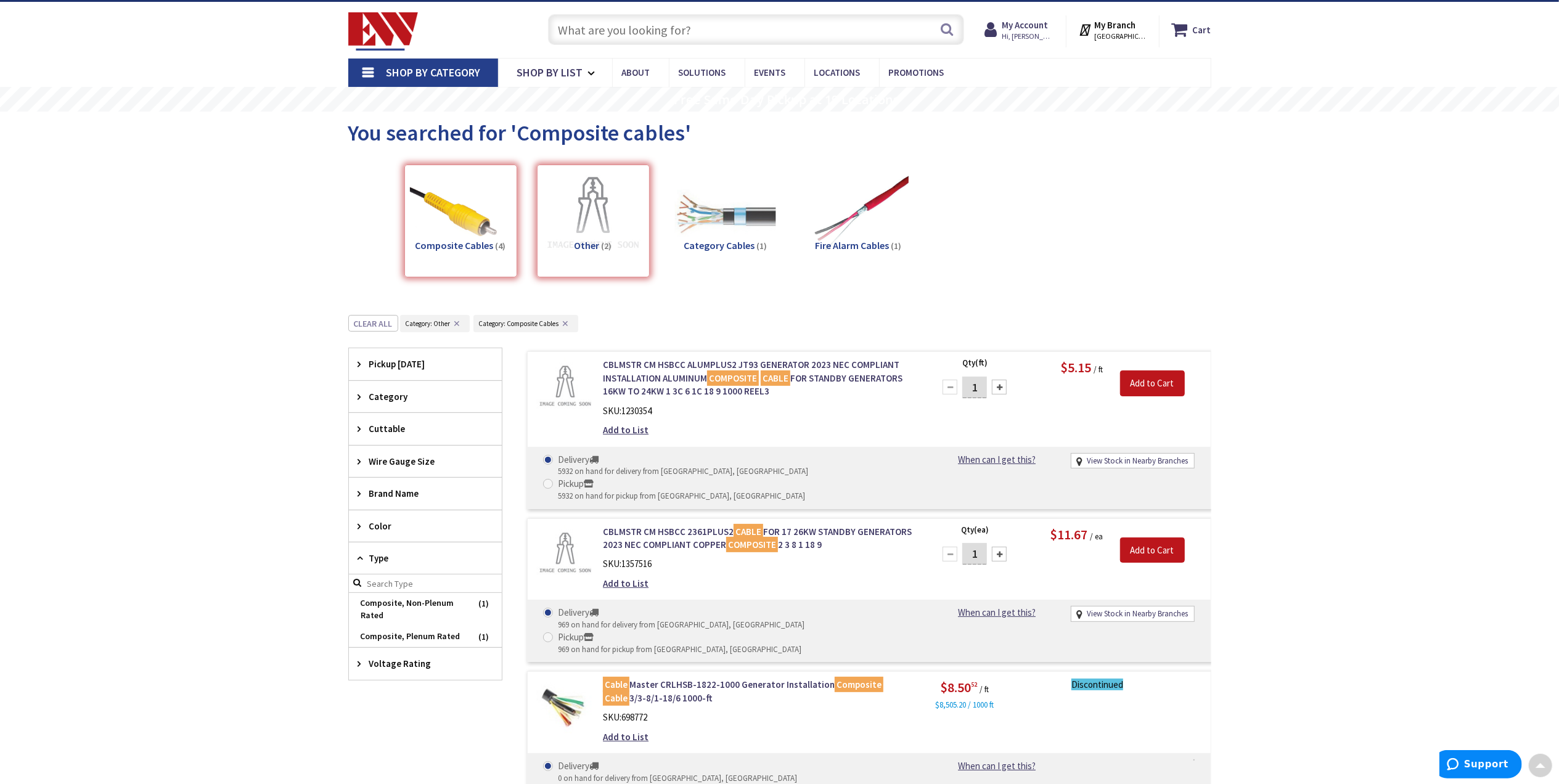
scroll to position [0, 0]
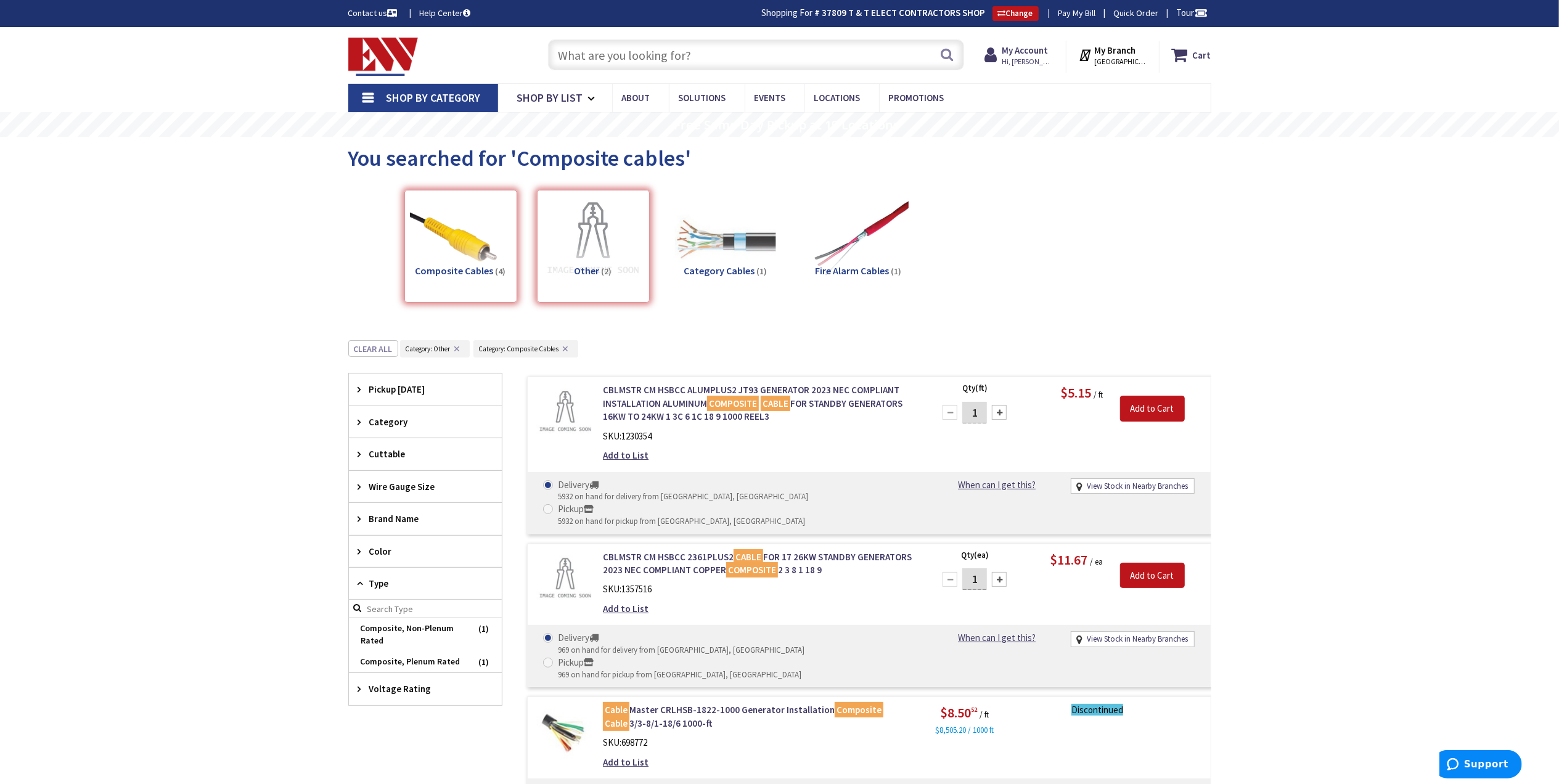
click at [698, 60] on input "text" at bounding box center [756, 54] width 416 height 31
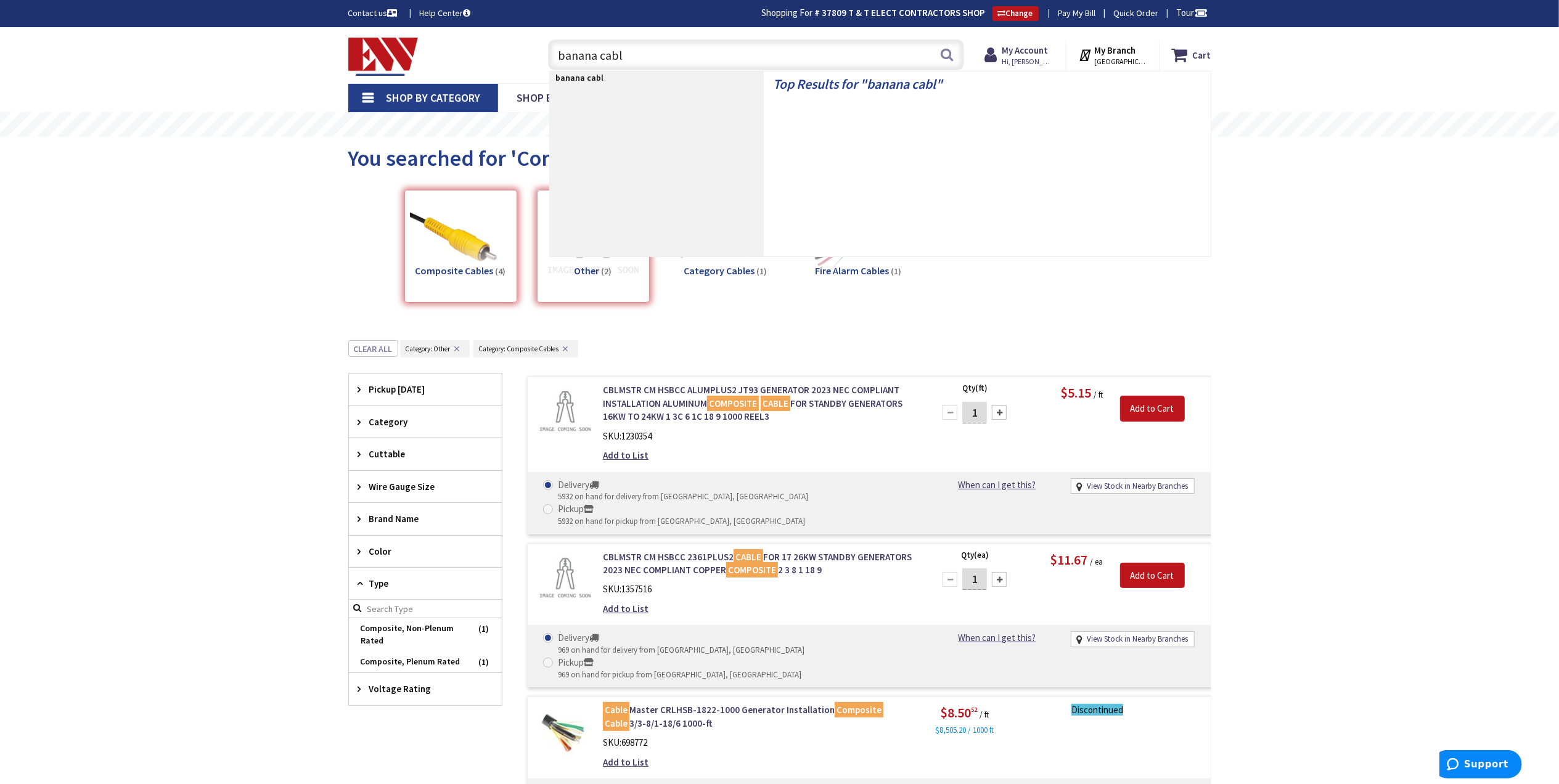
type input "banana cable"
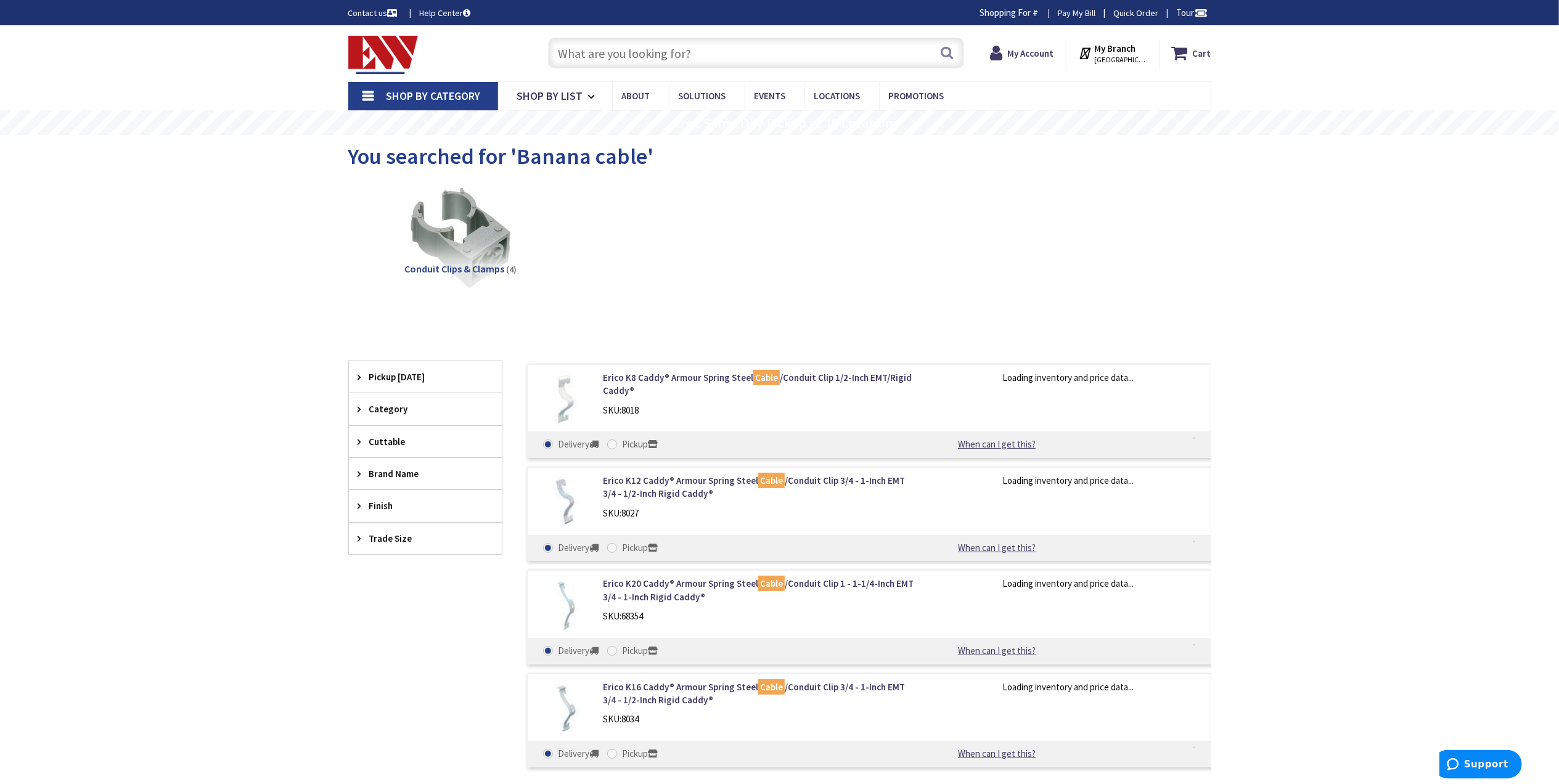
click at [389, 59] on img at bounding box center [383, 55] width 70 height 38
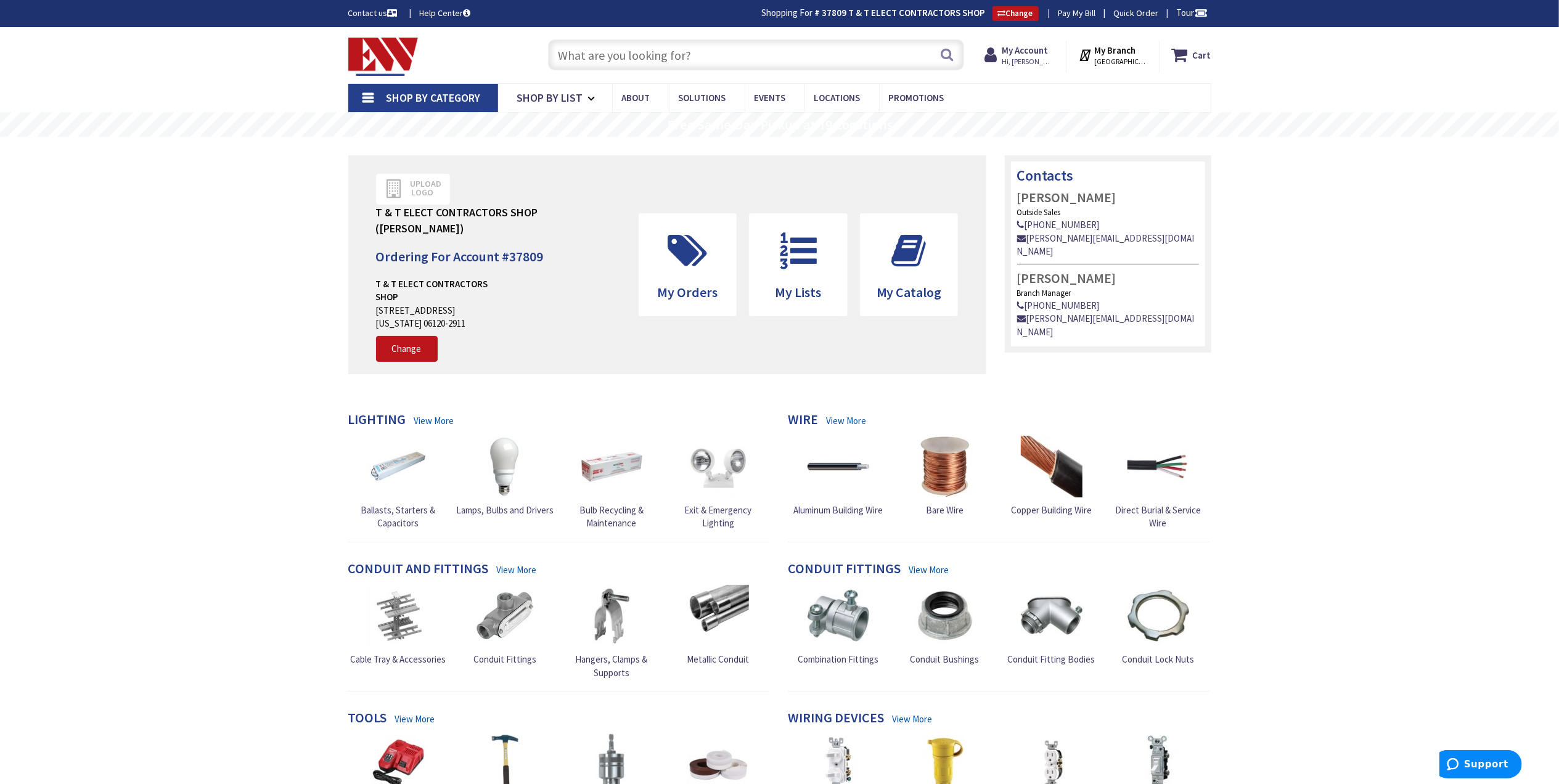
click at [615, 62] on input "text" at bounding box center [756, 54] width 416 height 31
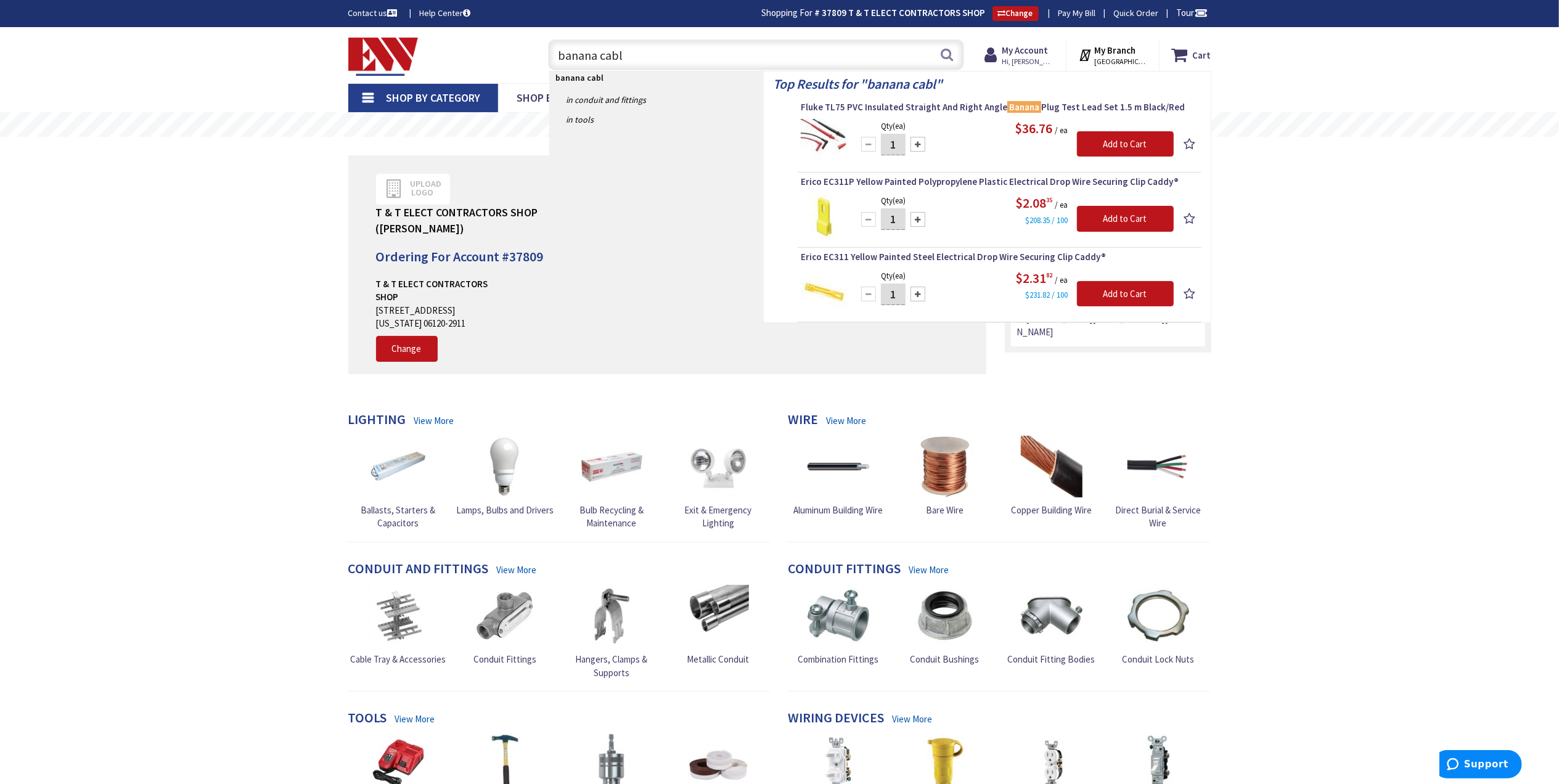
type input "banana cable"
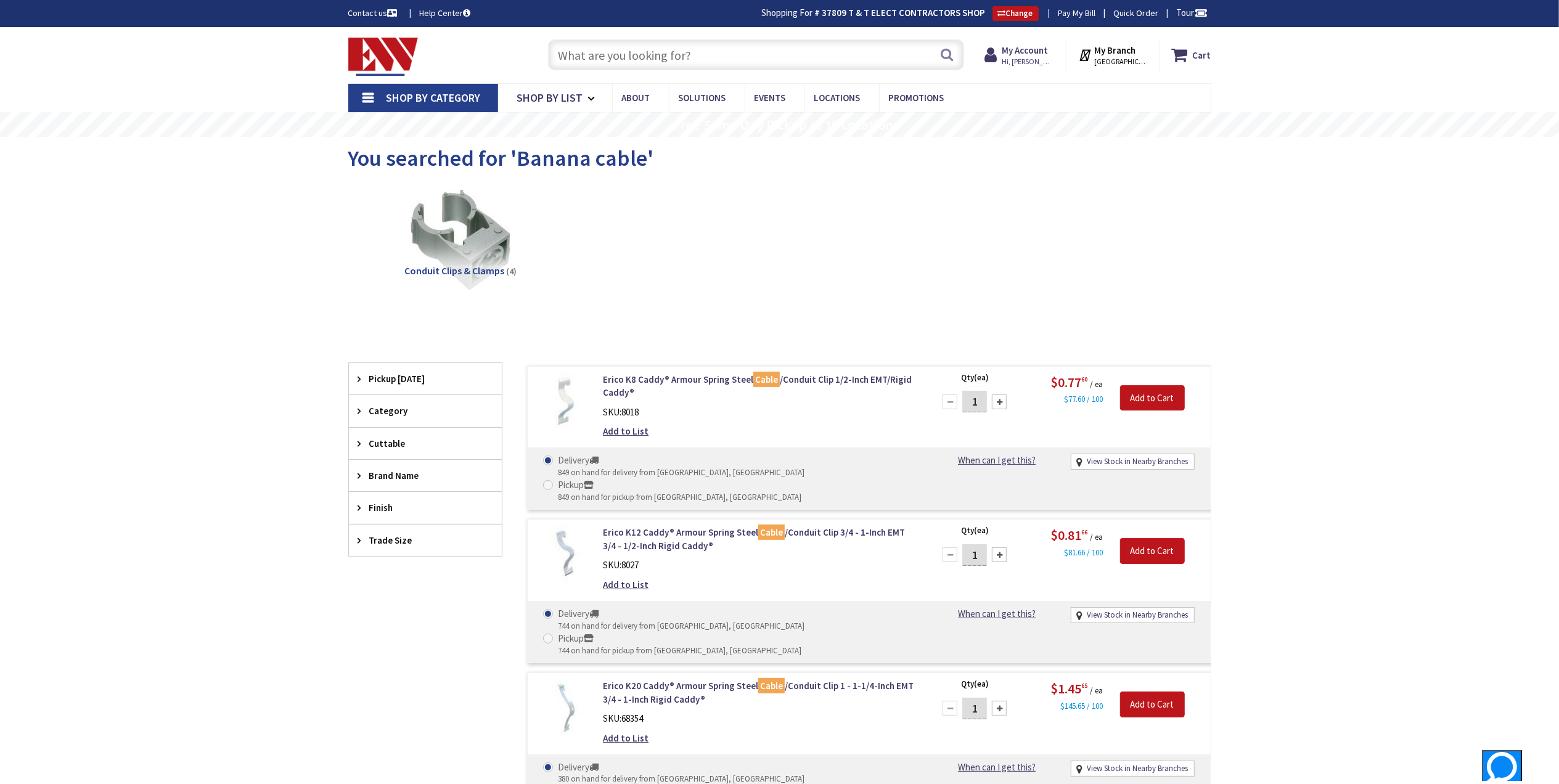
click at [630, 62] on input "text" at bounding box center [756, 54] width 416 height 31
click at [65, 539] on div "Skip to Content Toggle Nav Search Cart My Cart Close" at bounding box center [780, 633] width 1559 height 1213
